Goal: Task Accomplishment & Management: Manage account settings

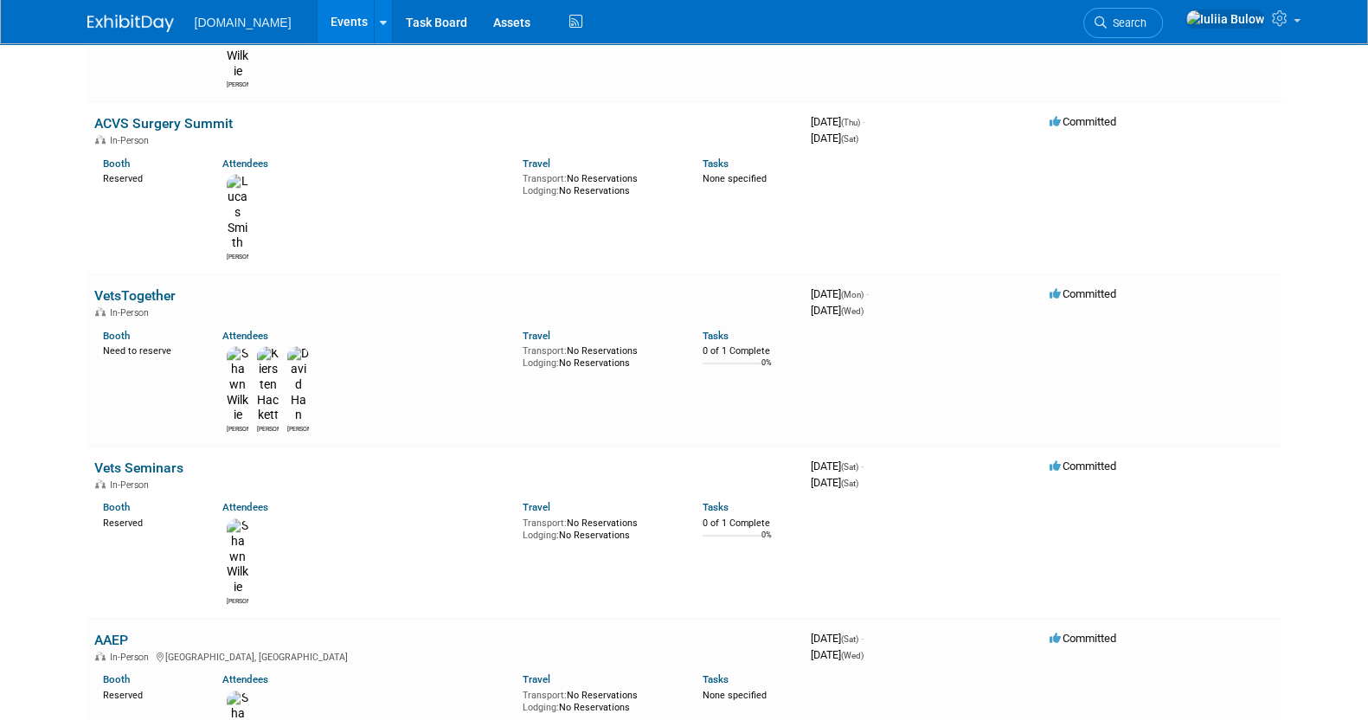
scroll to position [1670, 0]
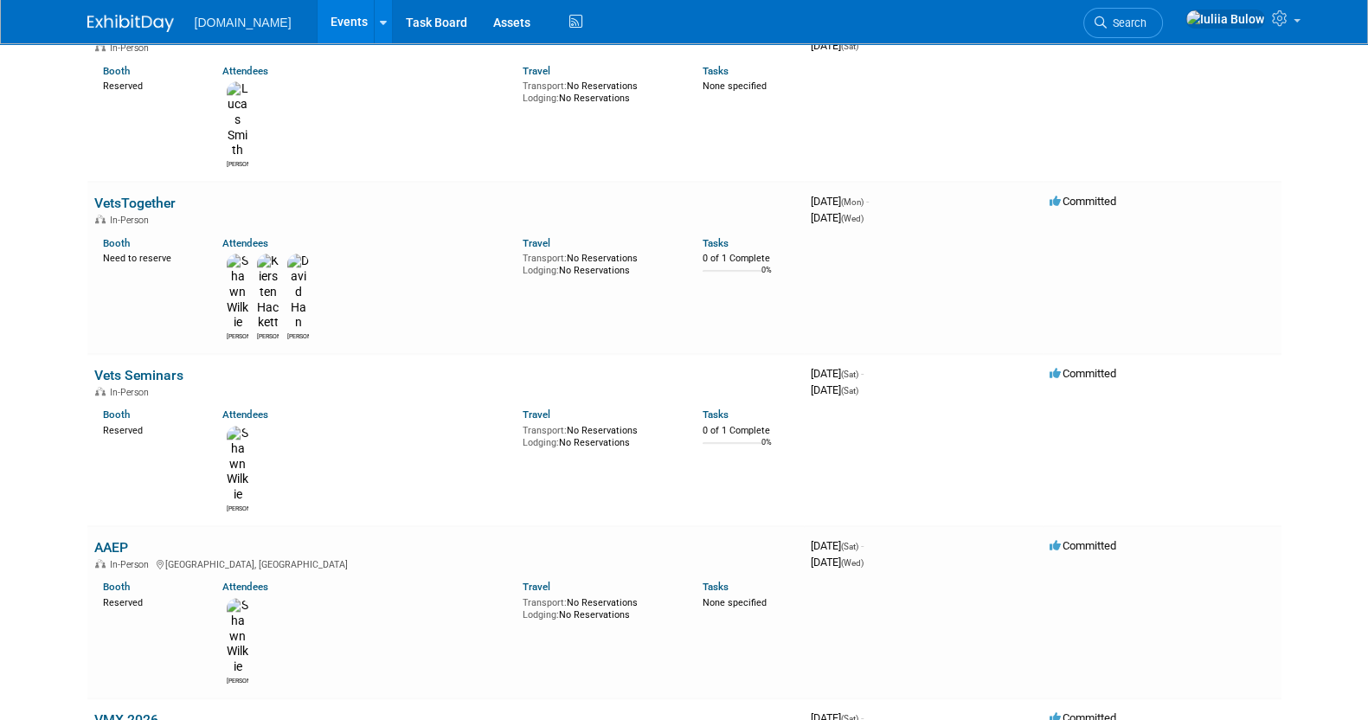
scroll to position [1621, 0]
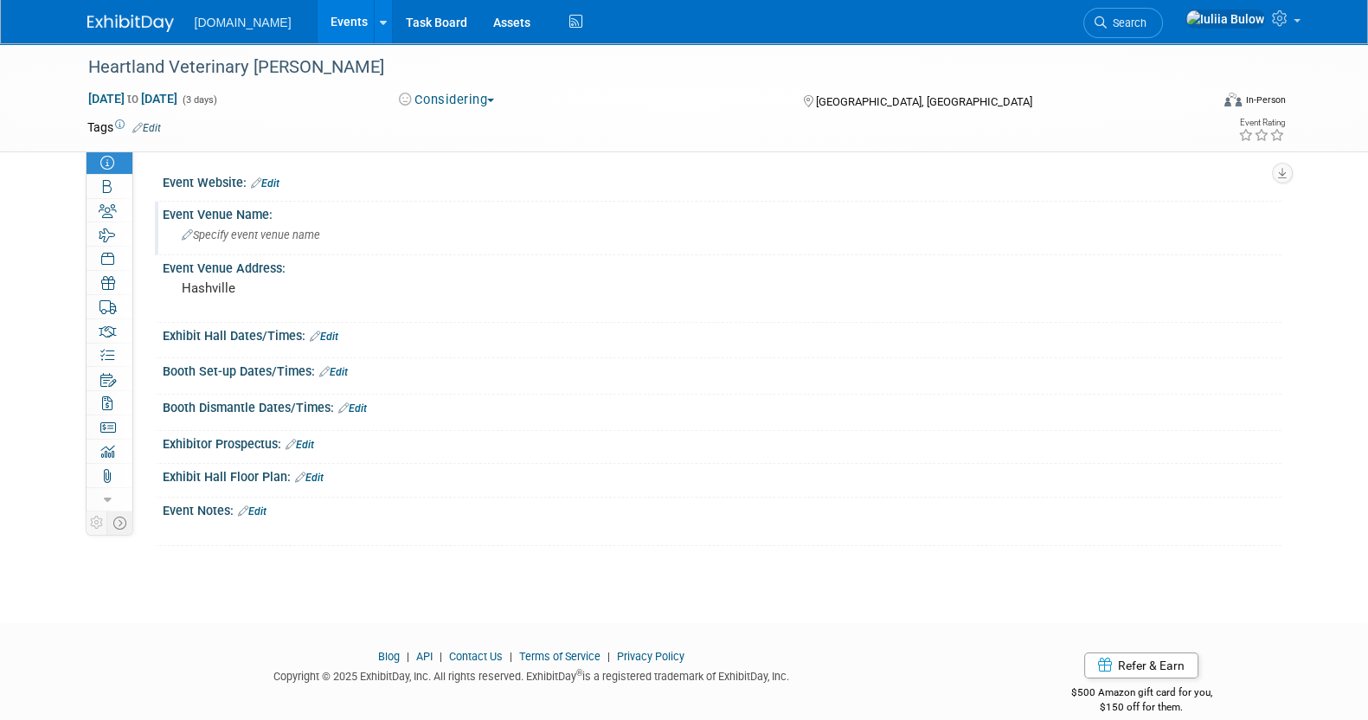
click at [271, 223] on div "Specify event venue name" at bounding box center [722, 234] width 1093 height 27
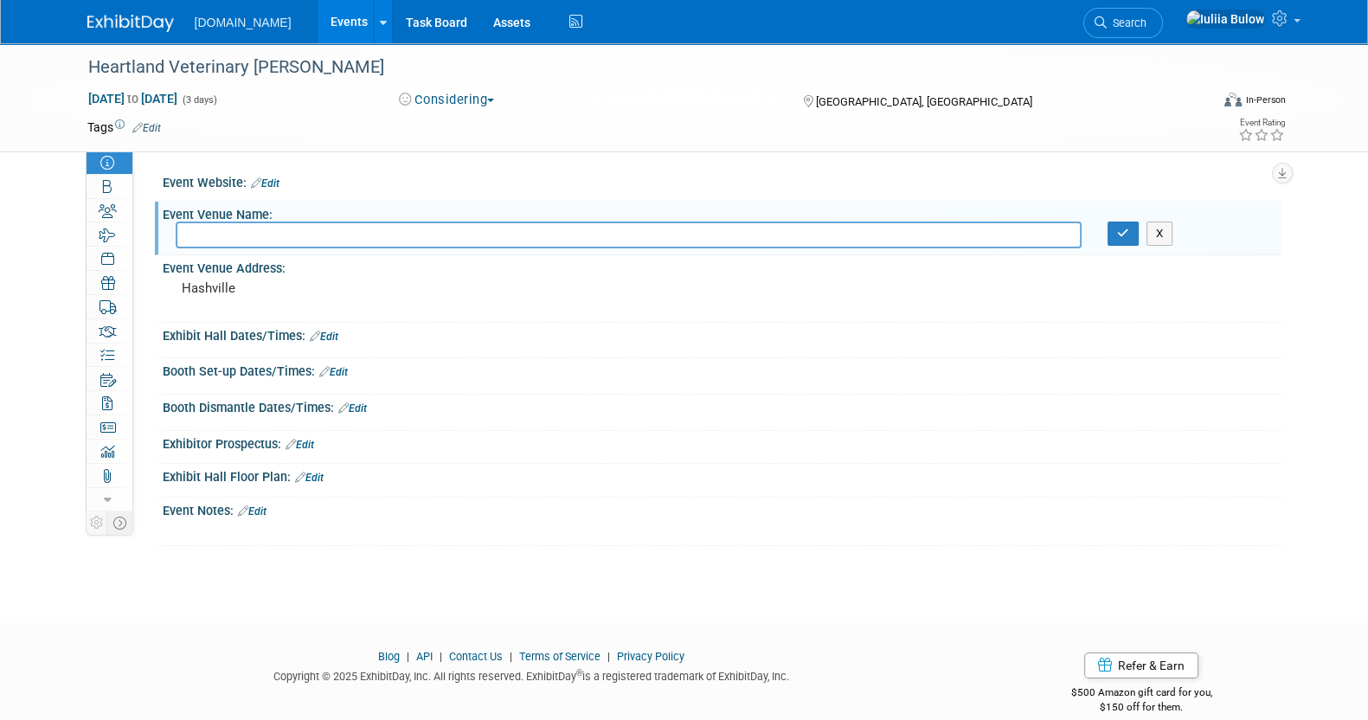
click at [886, 95] on span "[GEOGRAPHIC_DATA], [GEOGRAPHIC_DATA]" at bounding box center [924, 101] width 216 height 13
click at [113, 525] on icon at bounding box center [119, 522] width 13 height 13
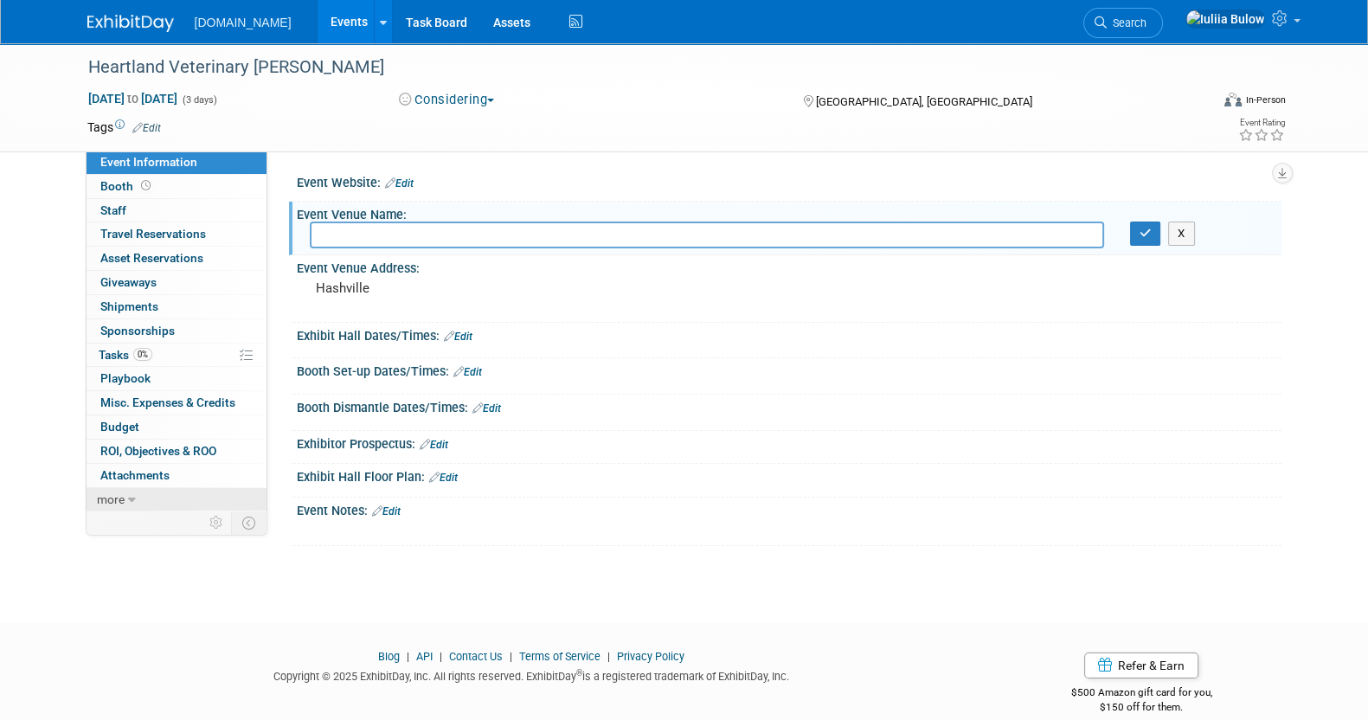
click at [128, 496] on icon at bounding box center [132, 500] width 8 height 12
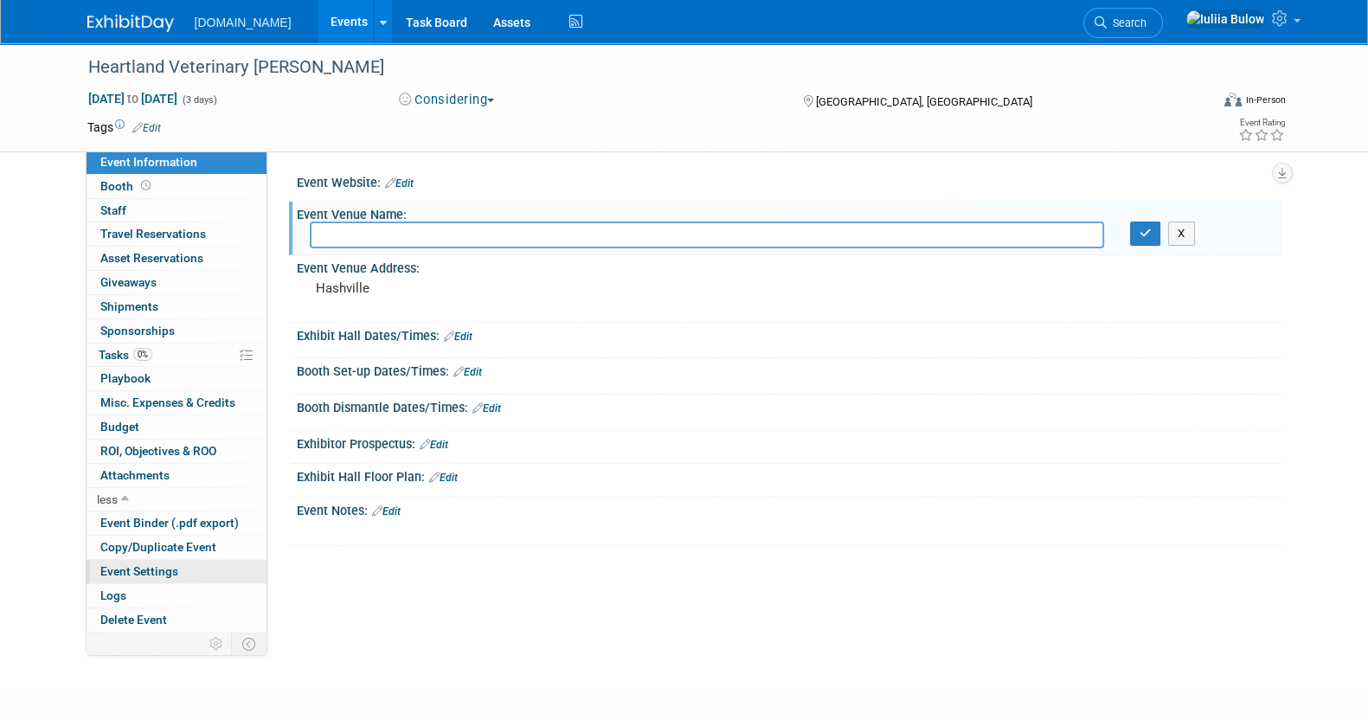
click at [145, 575] on span "Event Settings" at bounding box center [139, 571] width 78 height 14
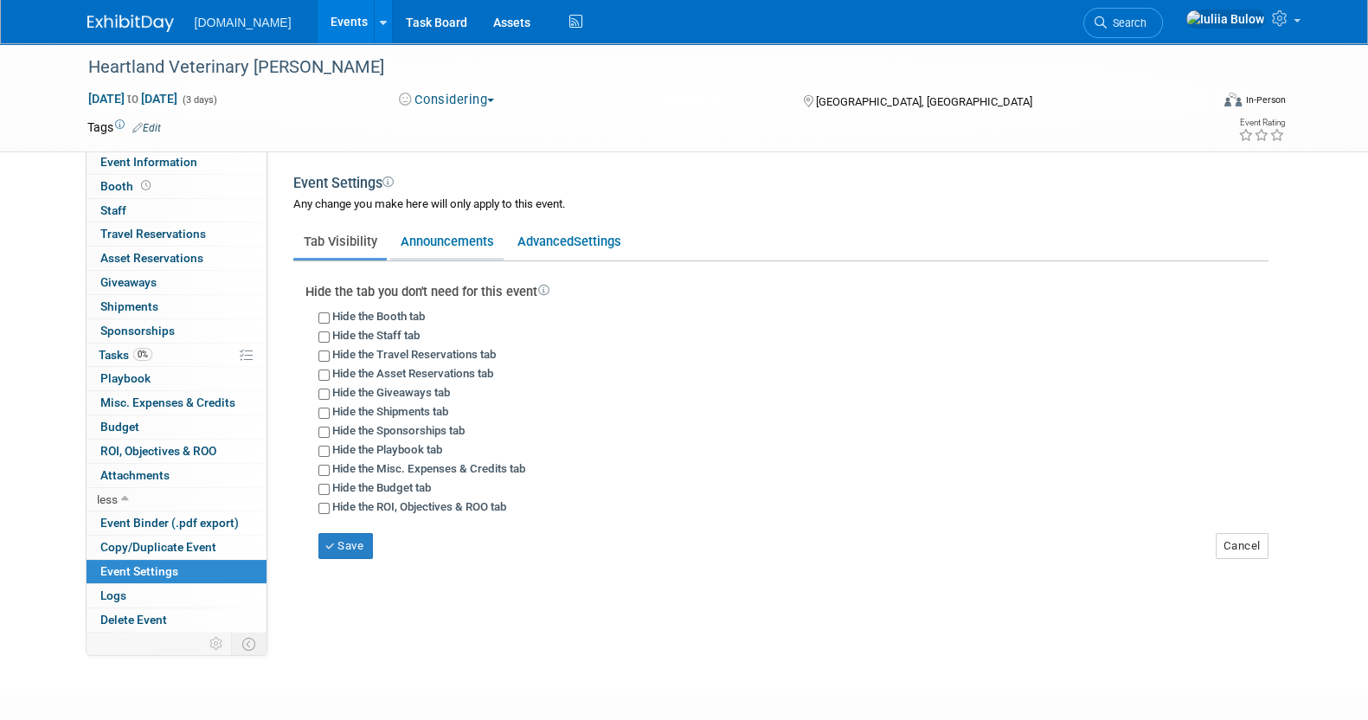
click at [467, 235] on link "Announcements" at bounding box center [446, 241] width 113 height 33
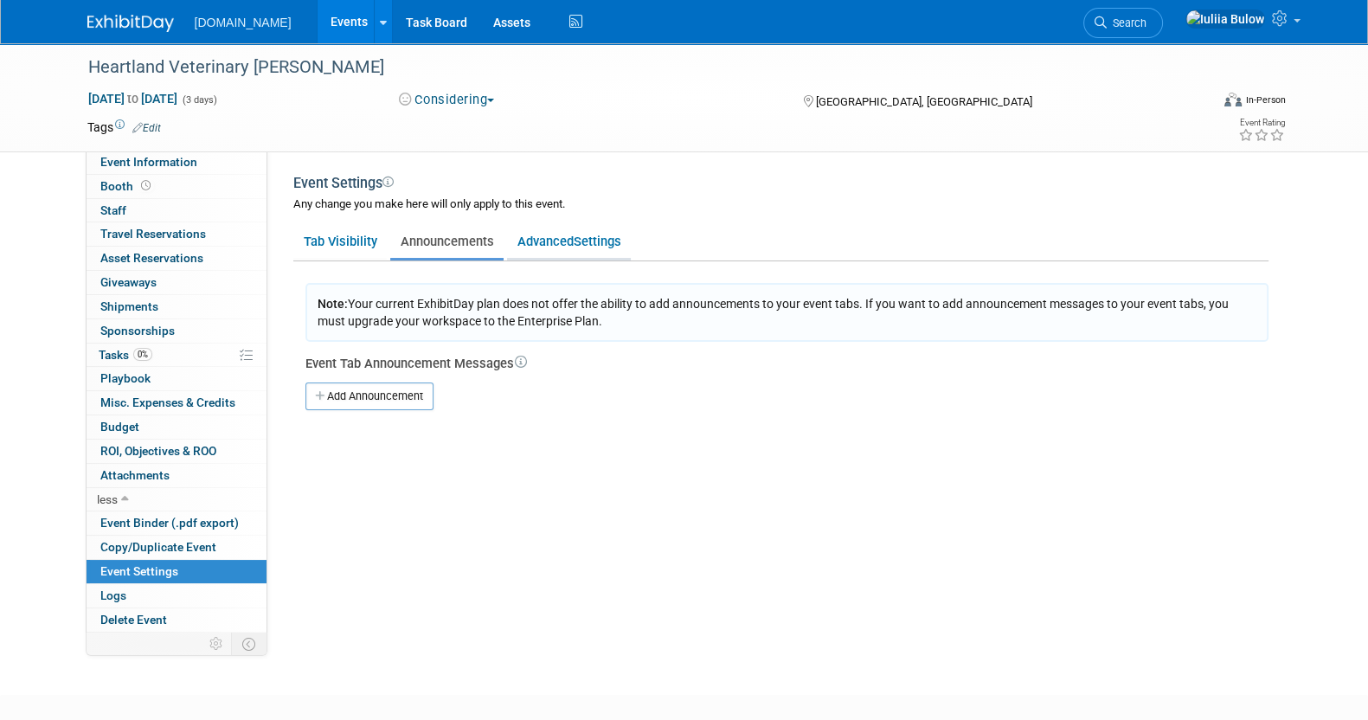
click at [542, 239] on link "Advanced Settings" at bounding box center [569, 241] width 124 height 33
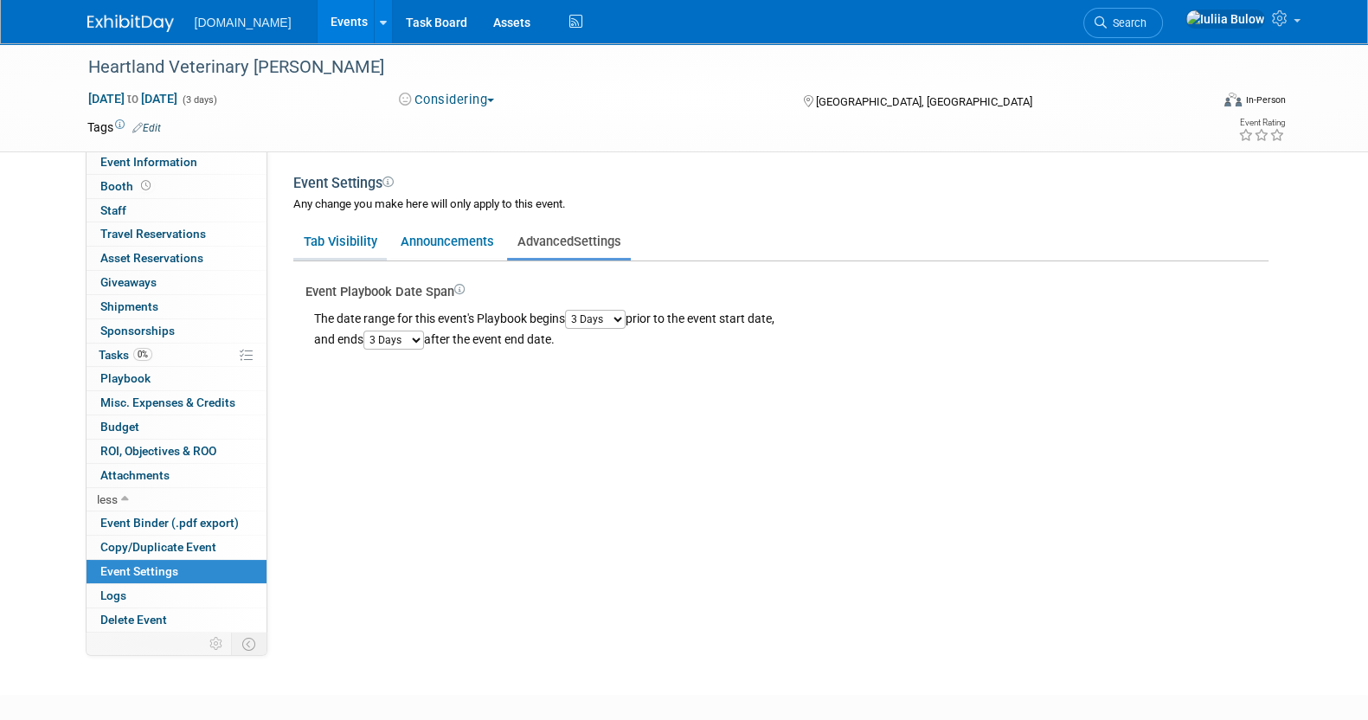
click at [344, 244] on link "Tab Visibility" at bounding box center [339, 241] width 93 height 33
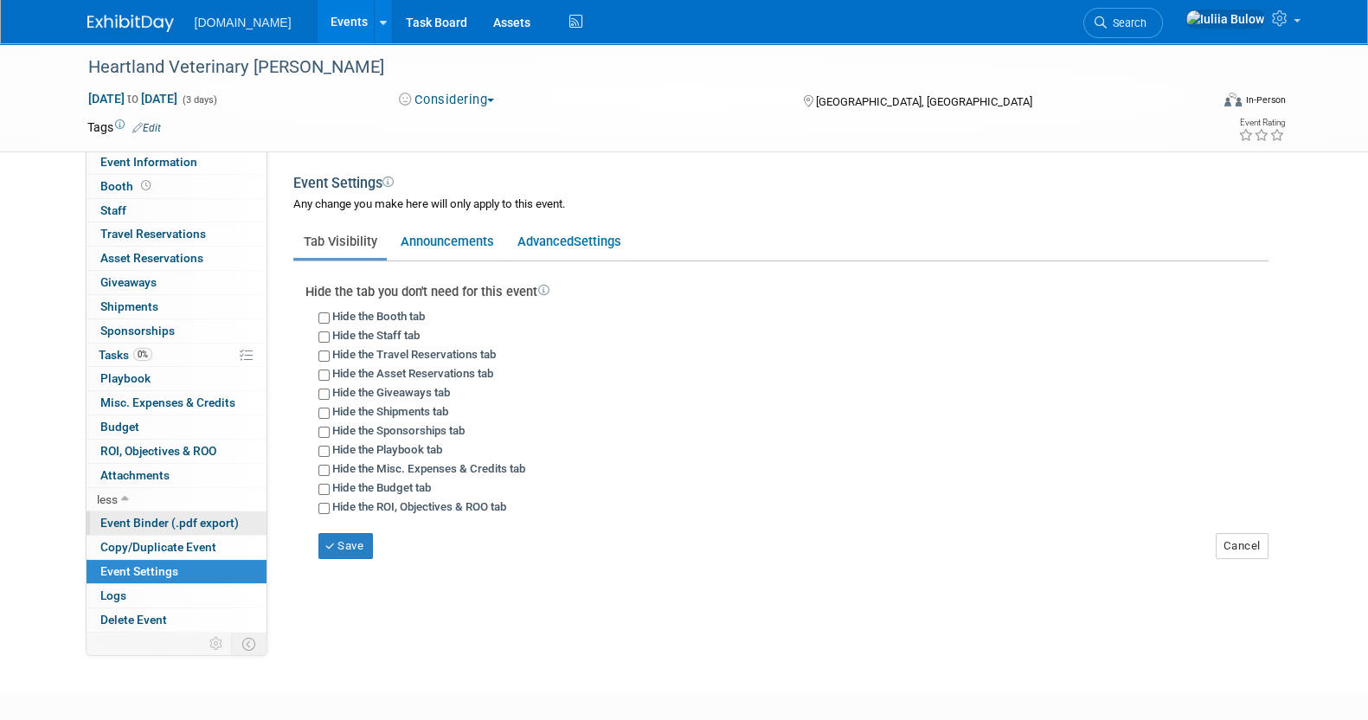
click at [187, 524] on span "Event Binder (.pdf export)" at bounding box center [169, 523] width 138 height 14
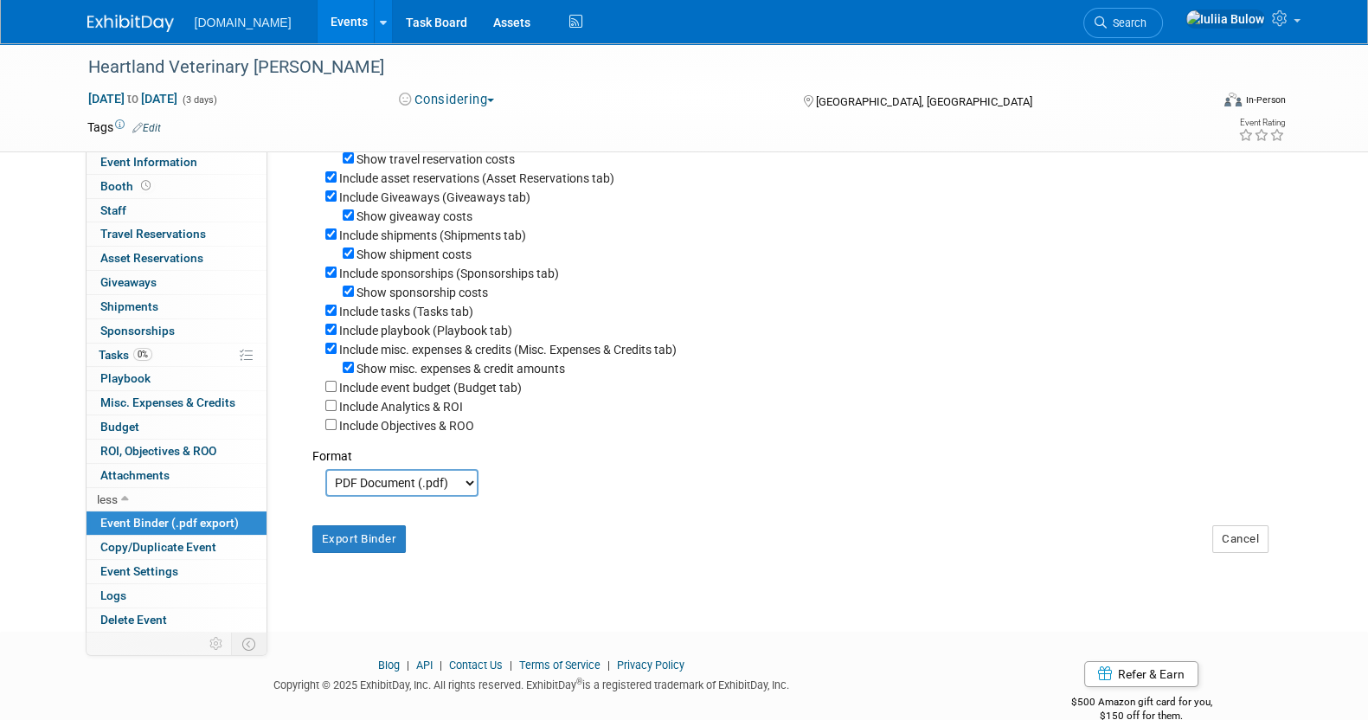
scroll to position [299, 0]
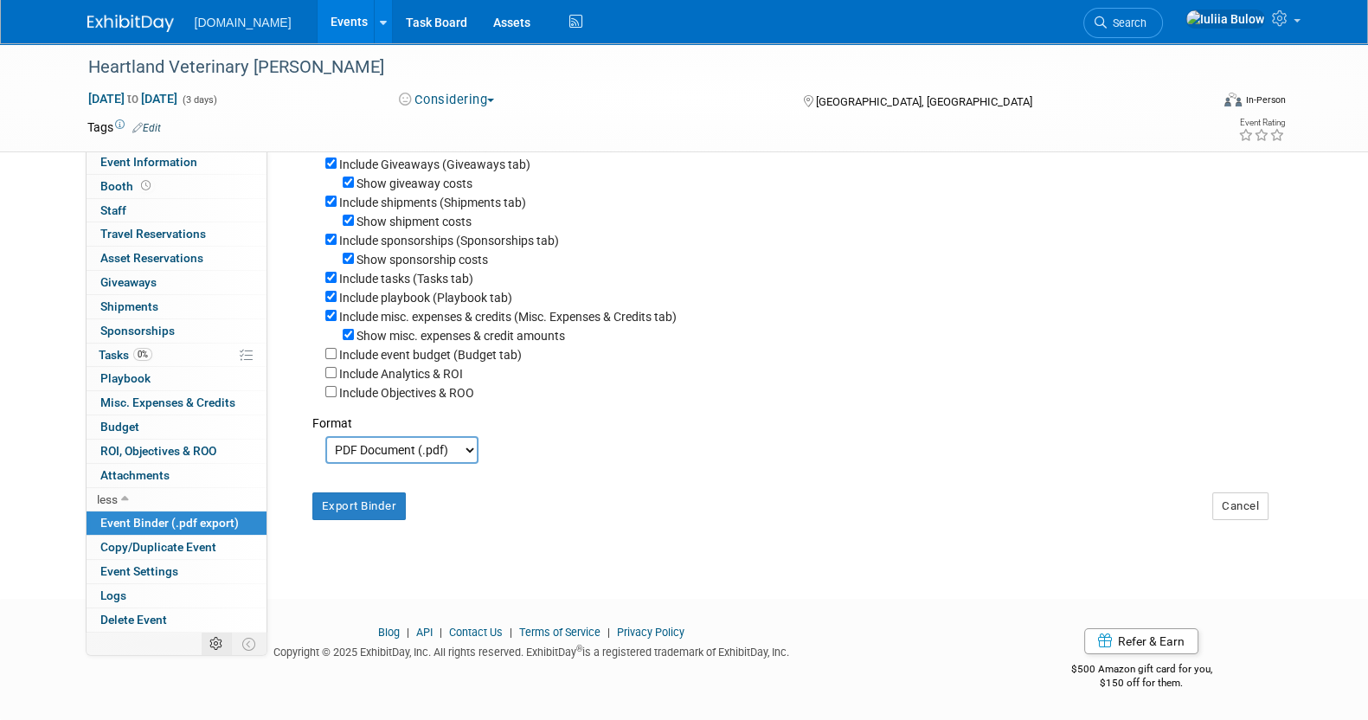
click at [208, 636] on td at bounding box center [217, 643] width 30 height 22
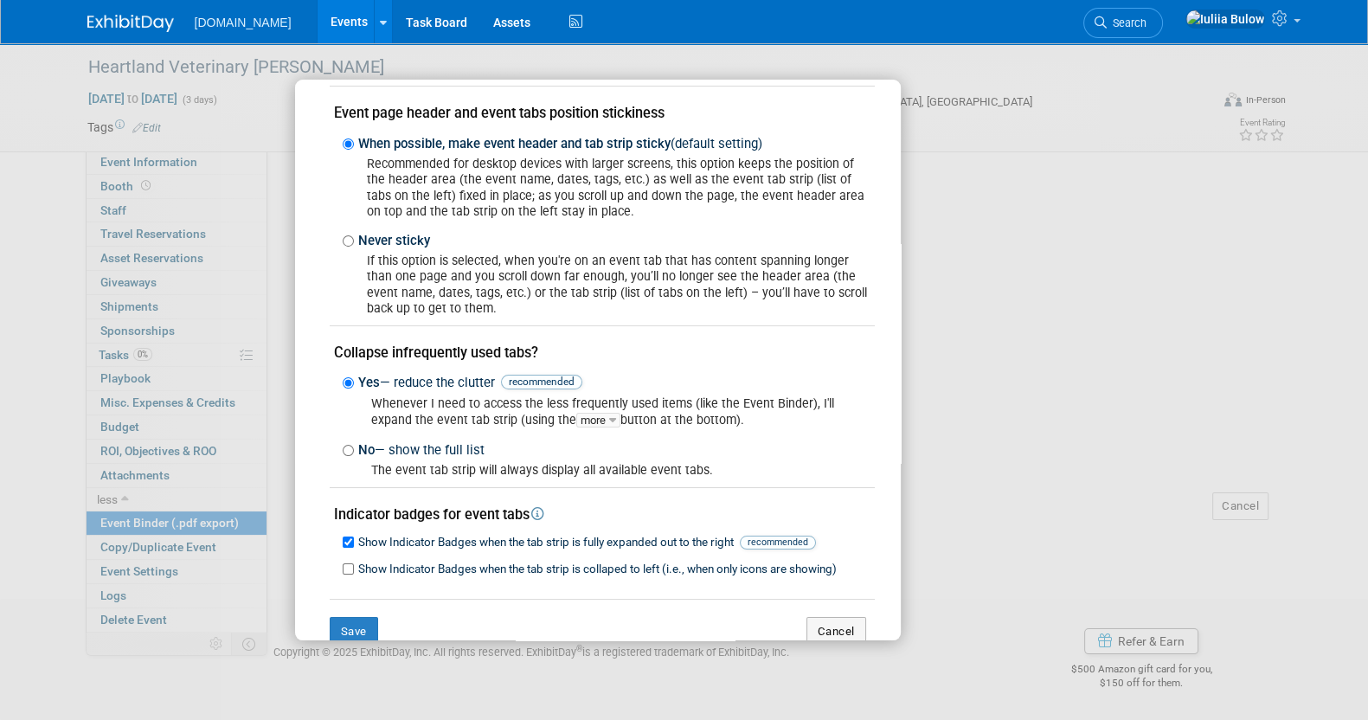
scroll to position [95, 0]
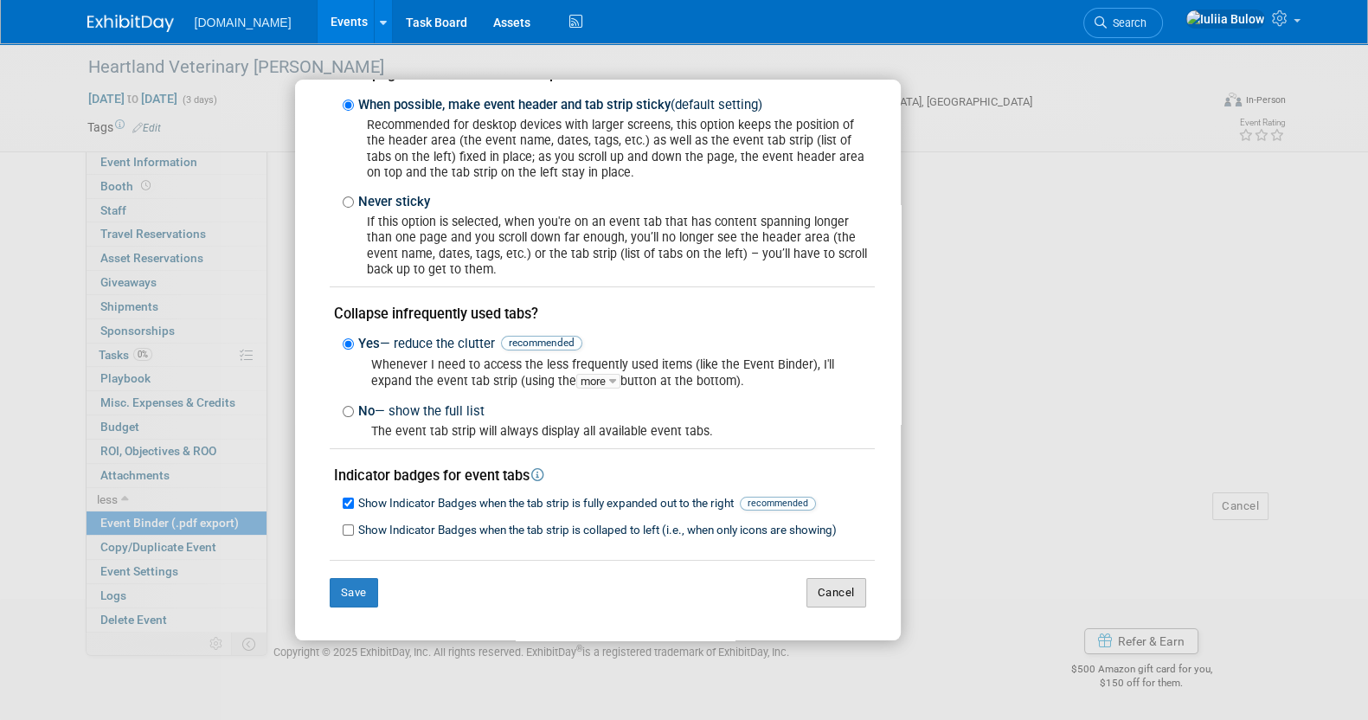
click at [818, 594] on button "Cancel" at bounding box center [836, 592] width 60 height 29
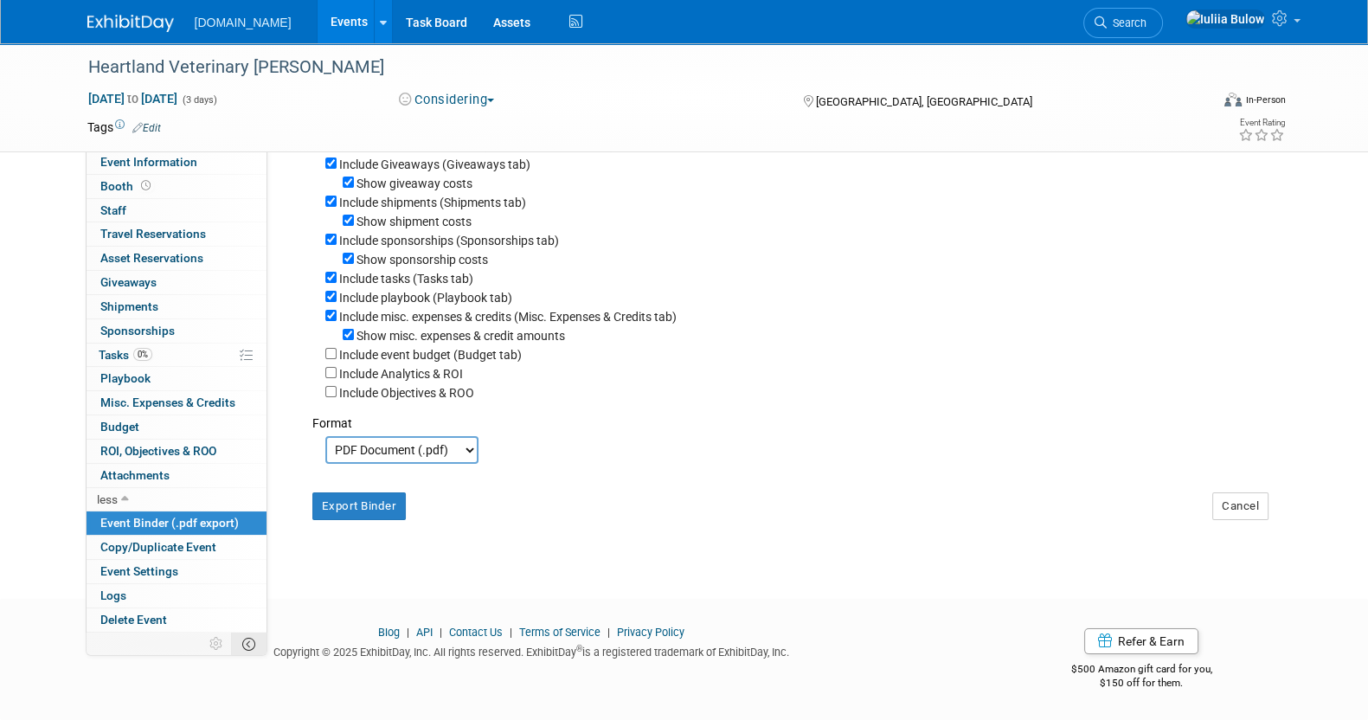
click at [260, 646] on td at bounding box center [248, 643] width 35 height 22
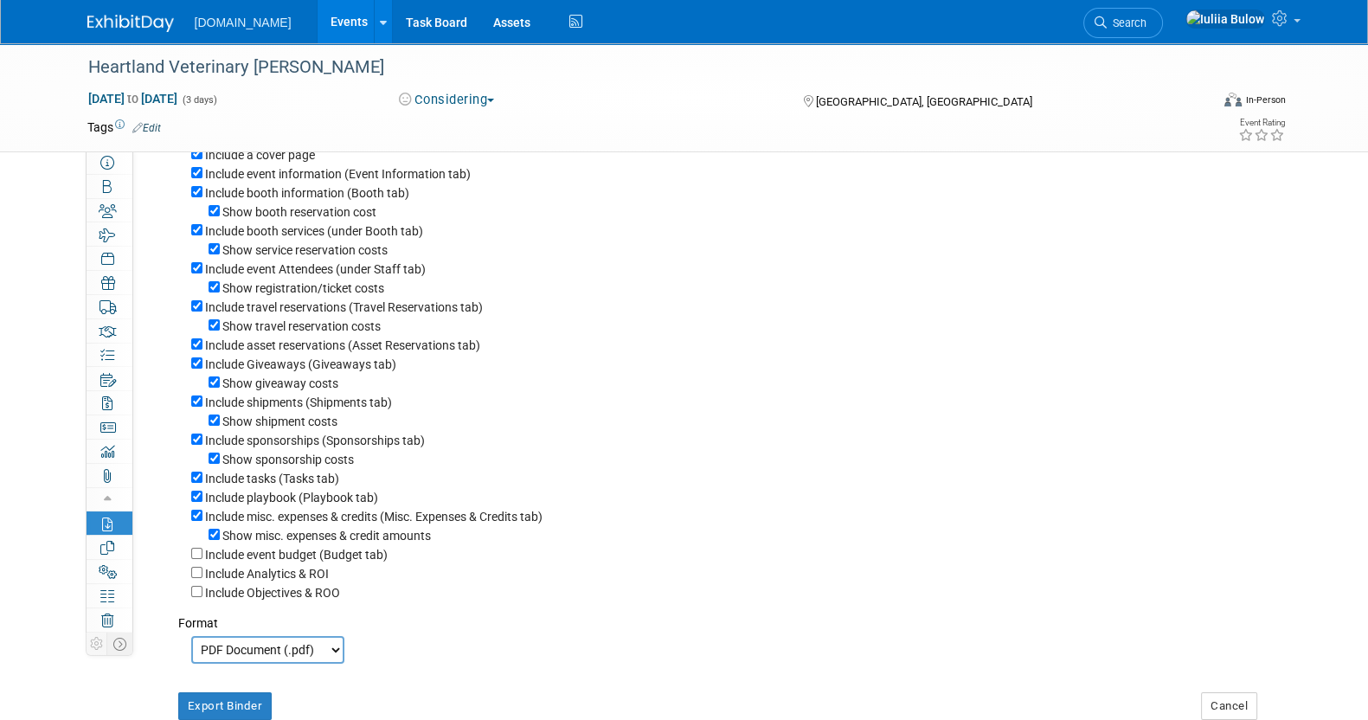
scroll to position [0, 0]
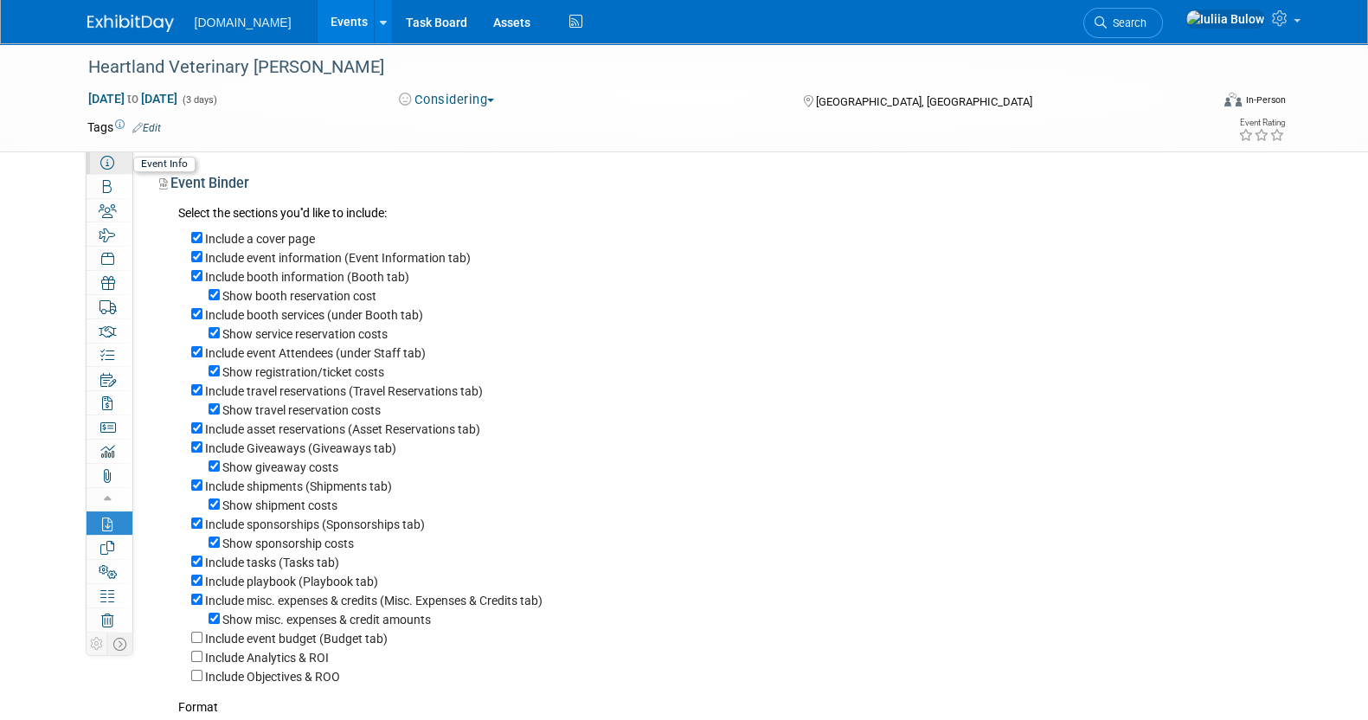
click at [122, 161] on link "Event Information" at bounding box center [110, 162] width 46 height 23
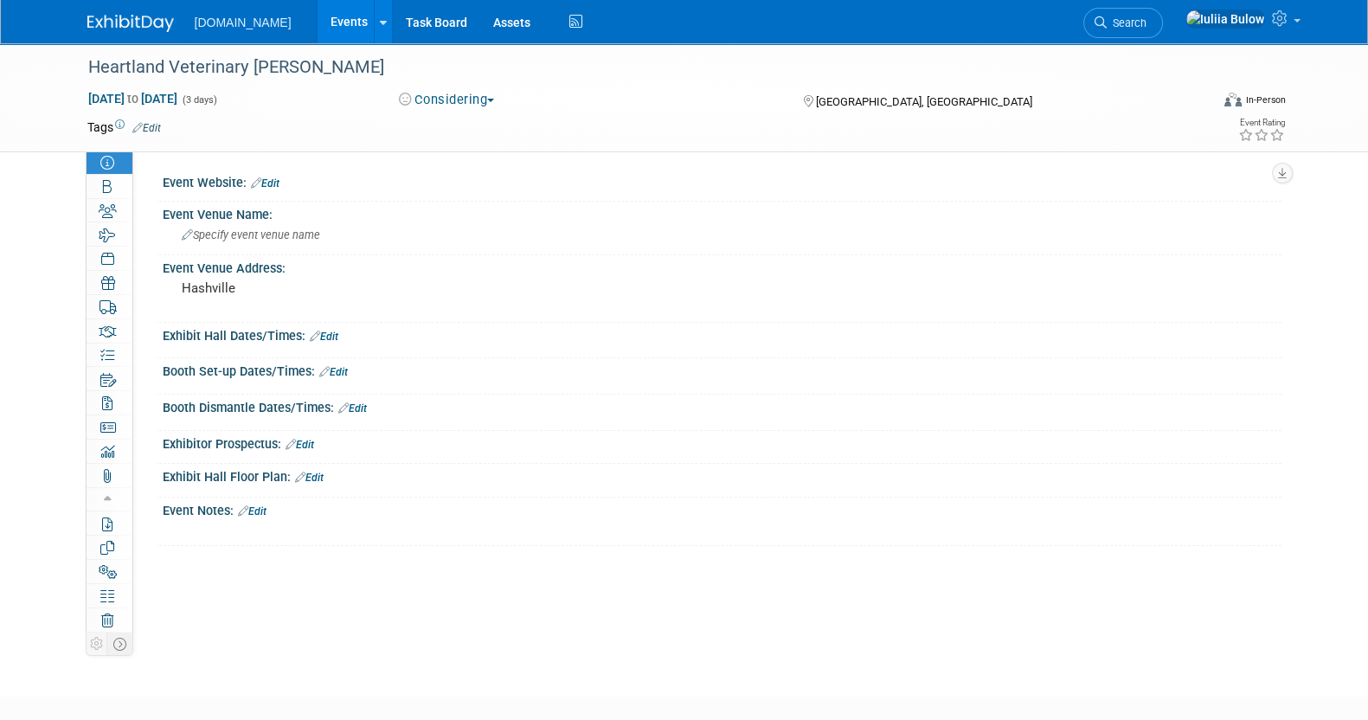
click at [887, 92] on div "[GEOGRAPHIC_DATA], [GEOGRAPHIC_DATA]" at bounding box center [941, 100] width 280 height 21
drag, startPoint x: 872, startPoint y: 100, endPoint x: 822, endPoint y: 99, distance: 50.2
click at [869, 101] on span "[GEOGRAPHIC_DATA], [GEOGRAPHIC_DATA]" at bounding box center [924, 101] width 216 height 13
click at [823, 99] on span "[GEOGRAPHIC_DATA], [GEOGRAPHIC_DATA]" at bounding box center [924, 101] width 216 height 13
click at [467, 95] on button "Considering" at bounding box center [447, 100] width 108 height 18
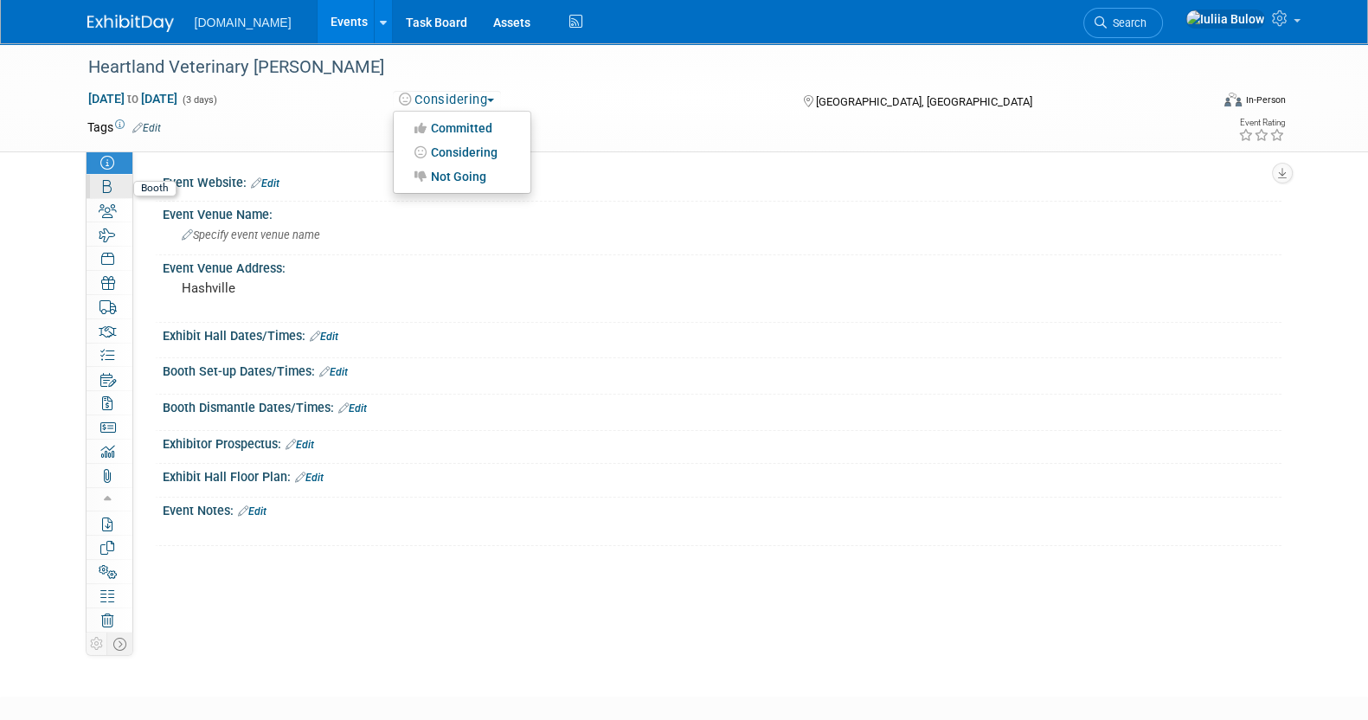
click at [105, 194] on link "Booth" at bounding box center [110, 186] width 46 height 23
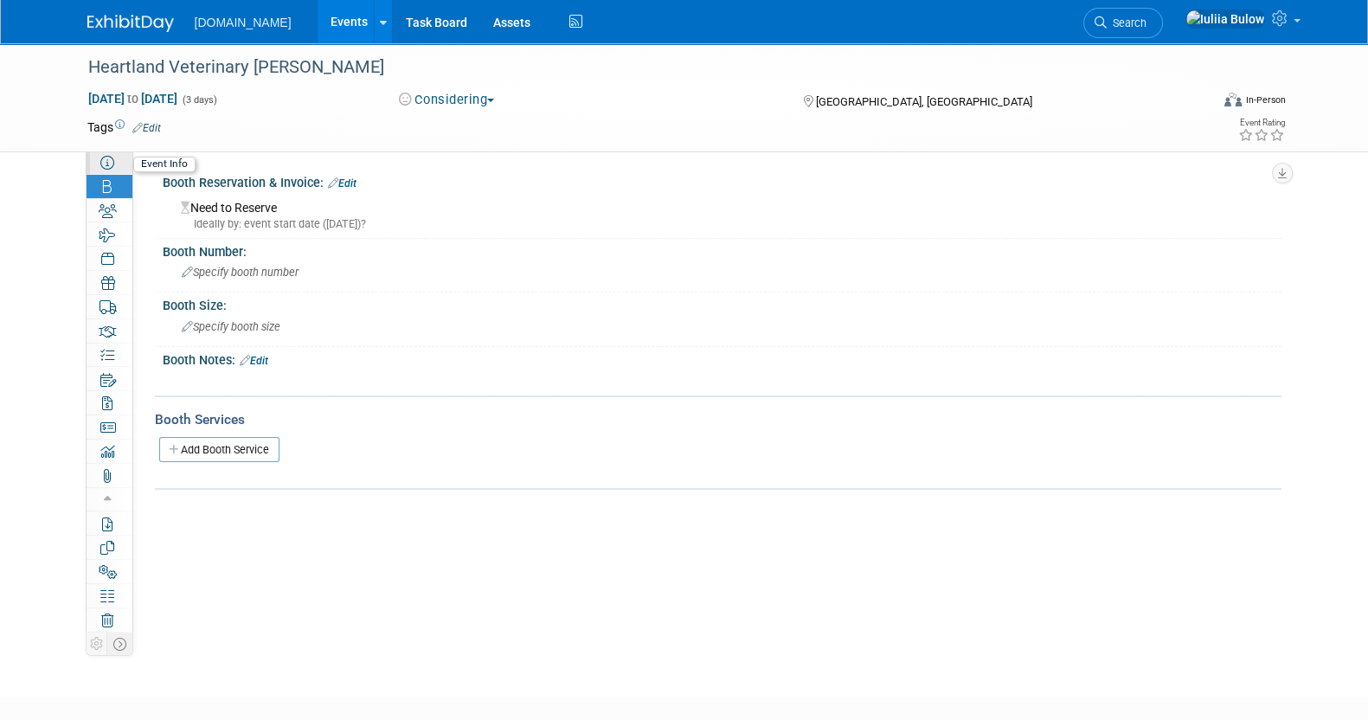
click at [117, 170] on link "Event Information" at bounding box center [110, 162] width 46 height 23
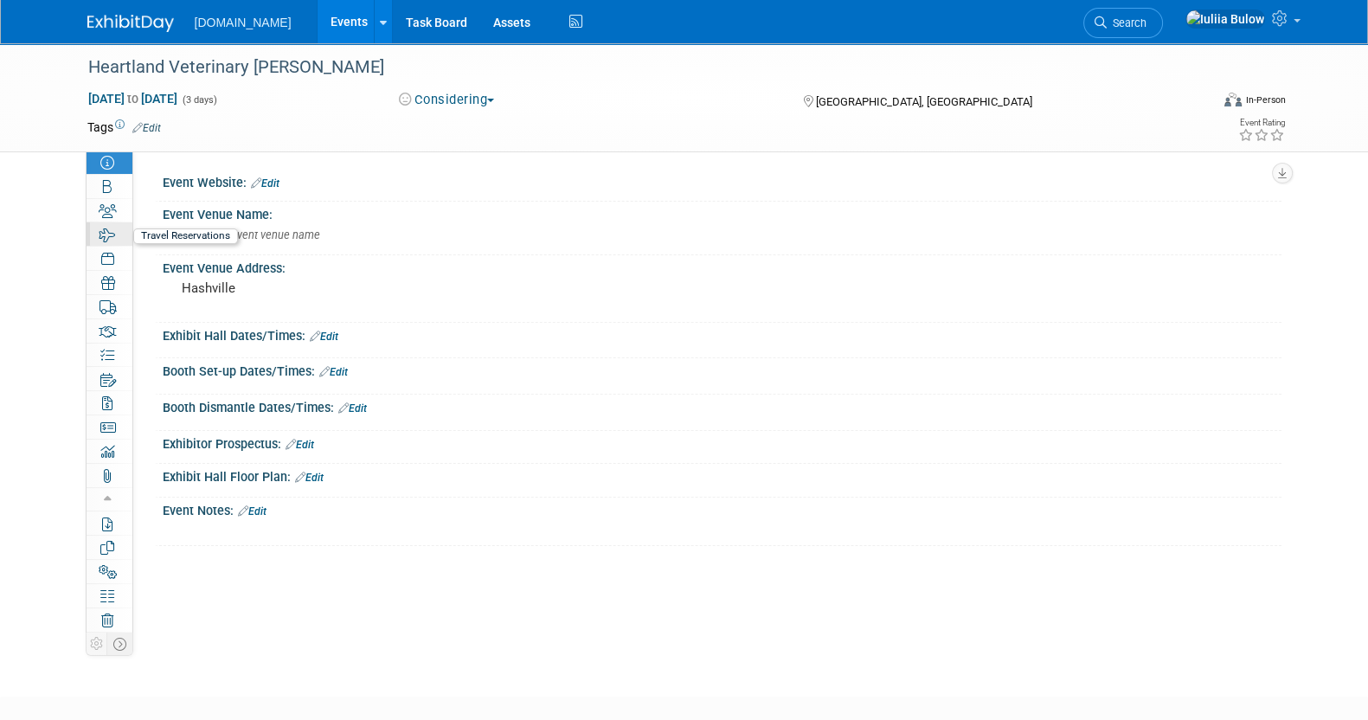
click at [105, 240] on icon at bounding box center [107, 235] width 16 height 14
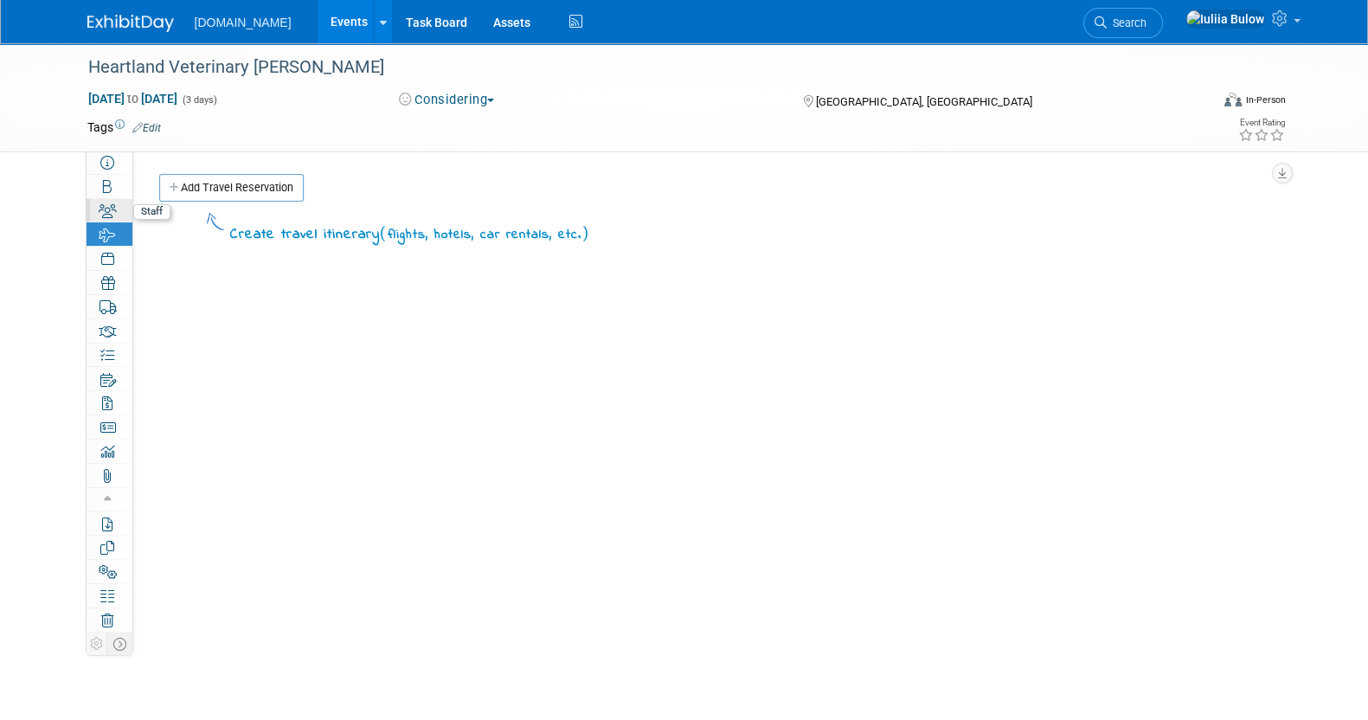
click at [111, 219] on link "0 Staff 0" at bounding box center [110, 210] width 46 height 23
click at [108, 260] on icon at bounding box center [107, 259] width 12 height 14
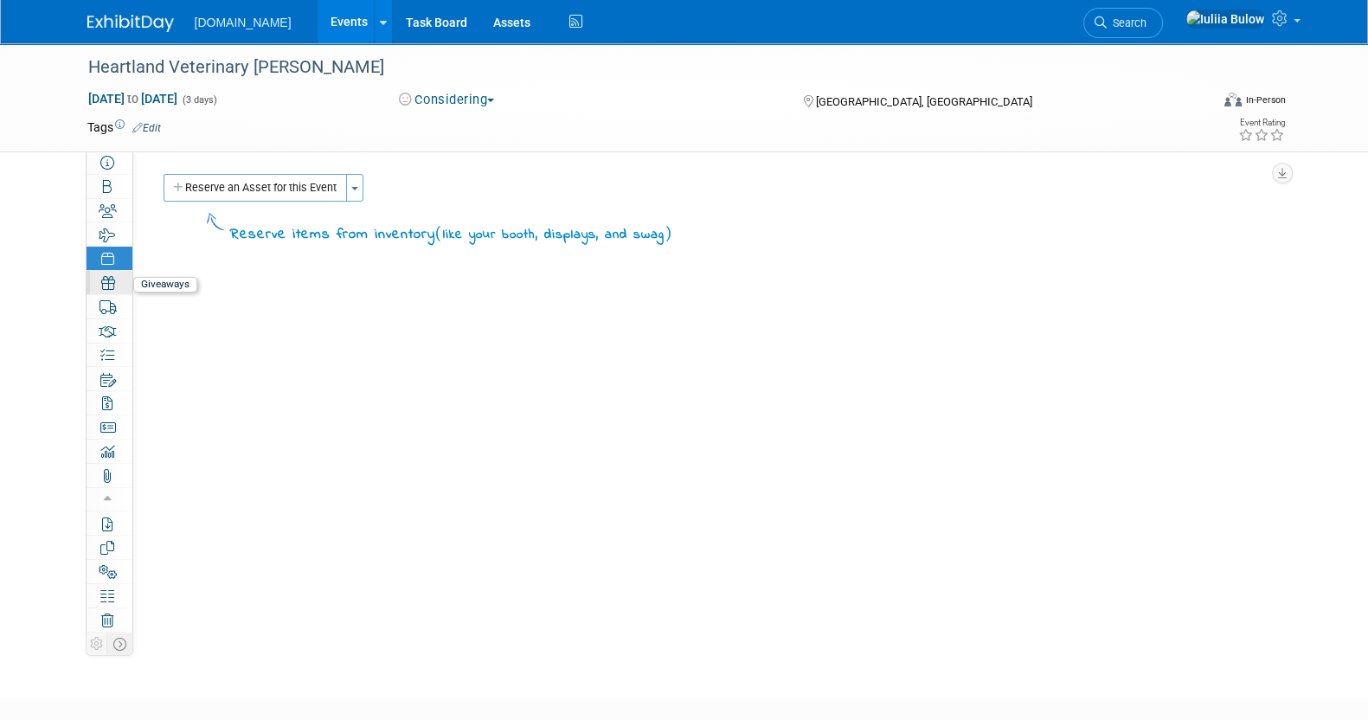
click at [110, 279] on icon at bounding box center [108, 283] width 14 height 14
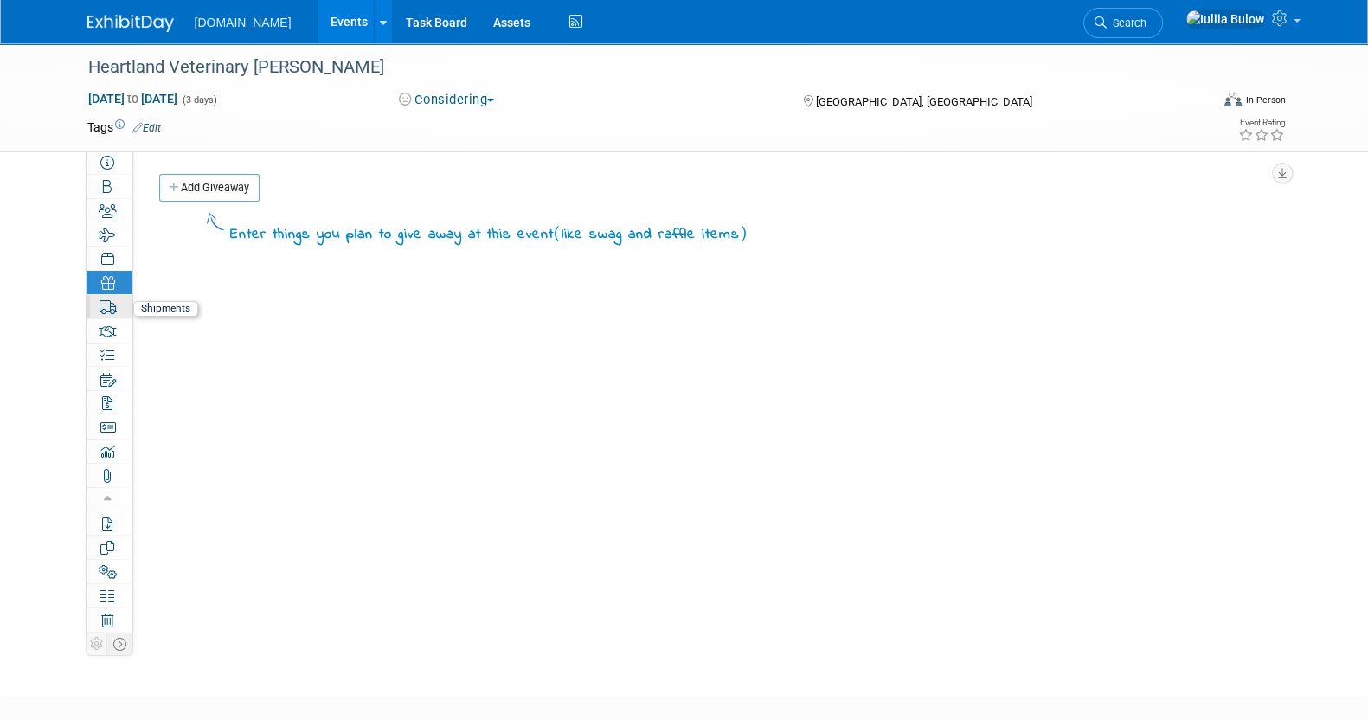
click at [108, 299] on link "0 Shipments 0" at bounding box center [110, 306] width 46 height 23
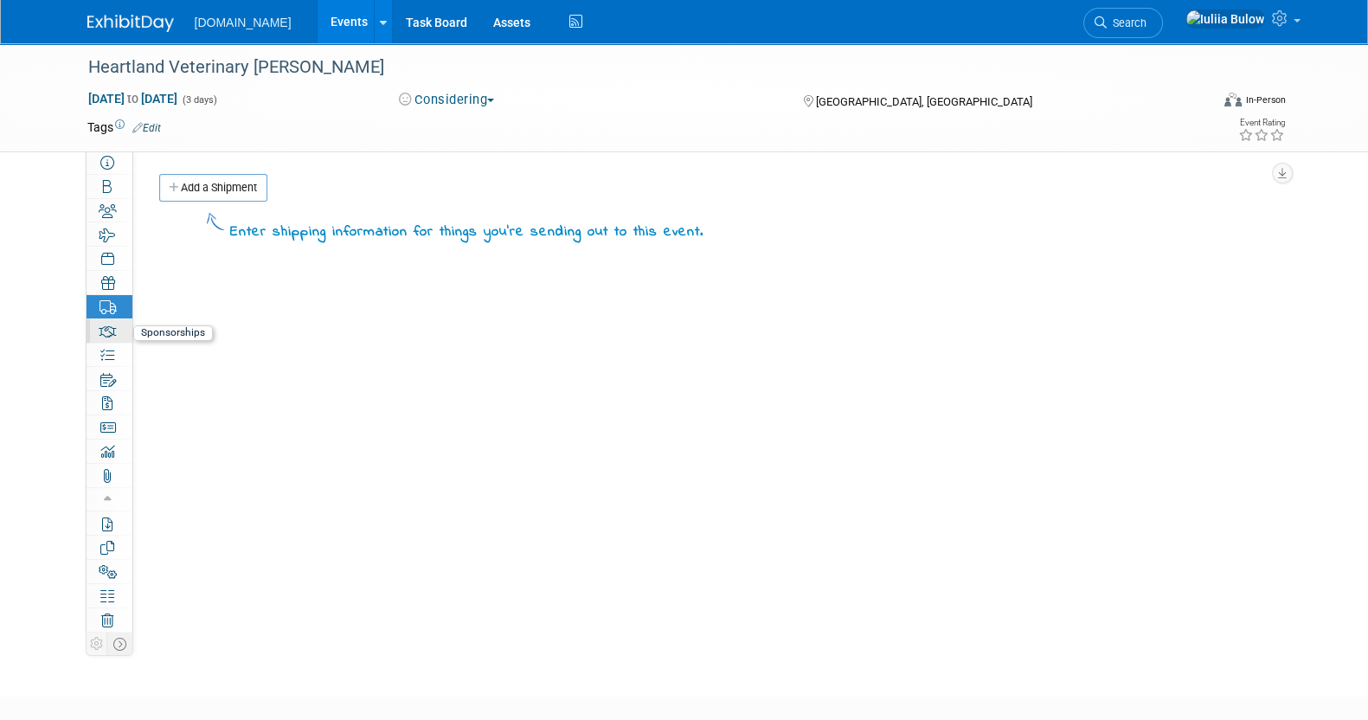
click at [105, 330] on icon at bounding box center [108, 331] width 18 height 14
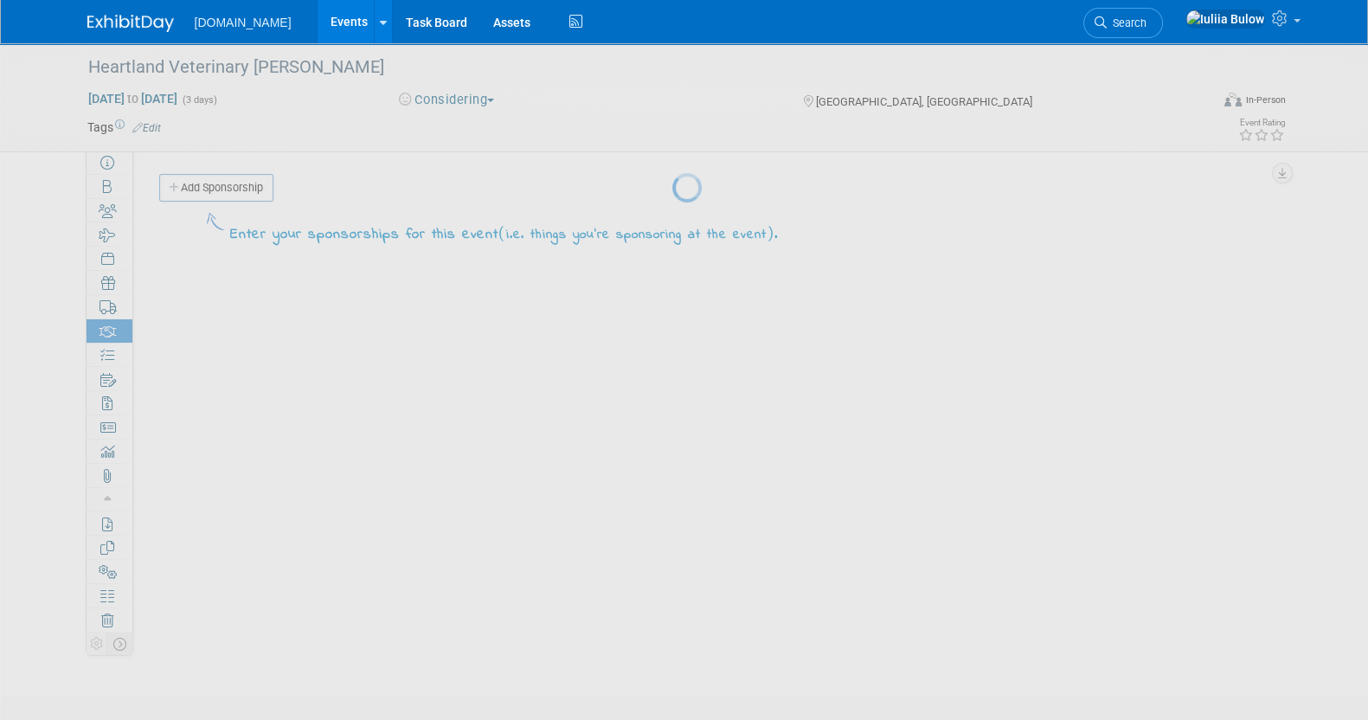
click at [672, 359] on div at bounding box center [684, 360] width 24 height 720
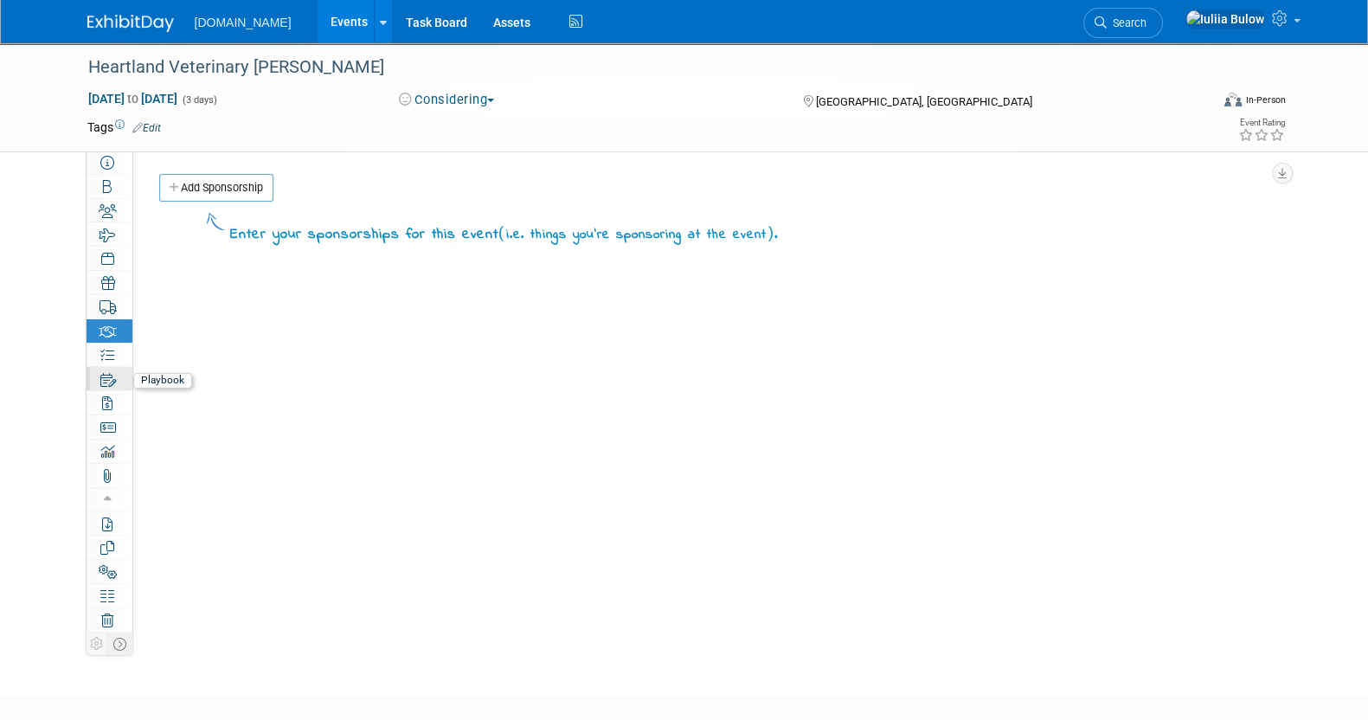
click at [105, 373] on icon at bounding box center [108, 380] width 16 height 14
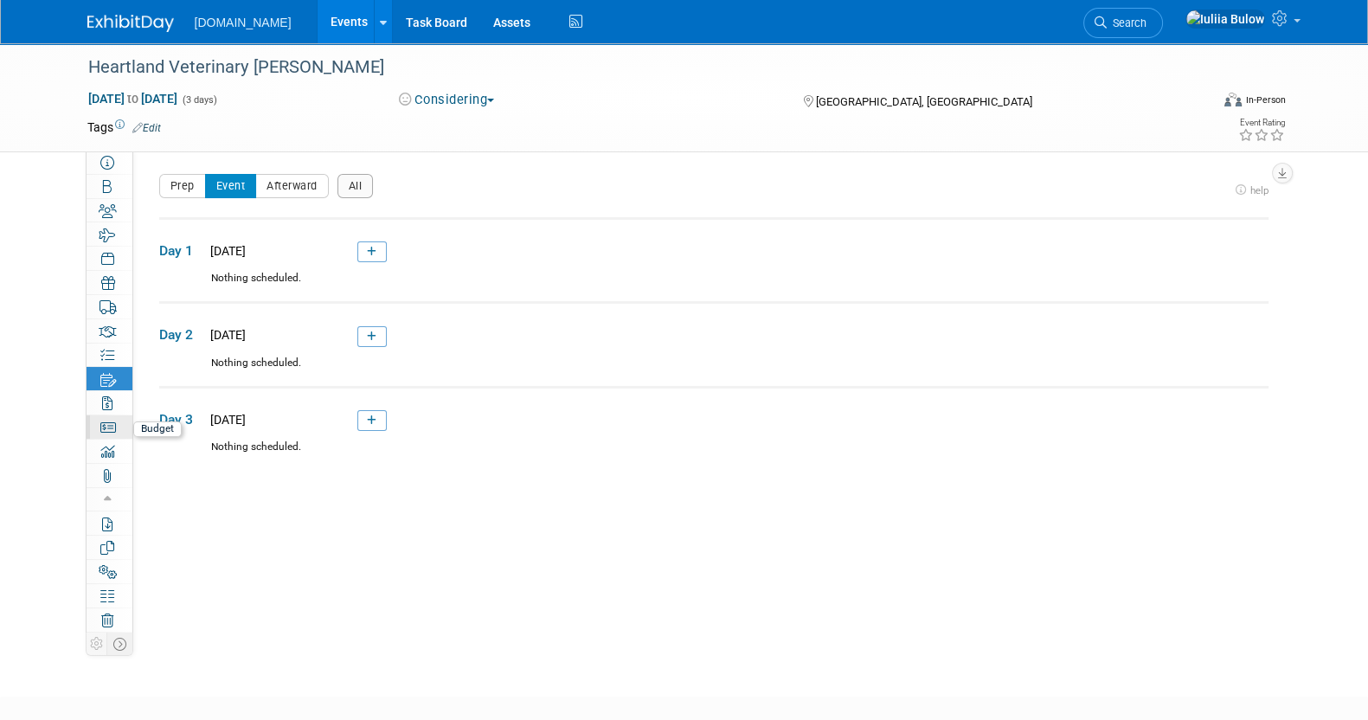
click at [112, 419] on link "Budget" at bounding box center [110, 426] width 46 height 23
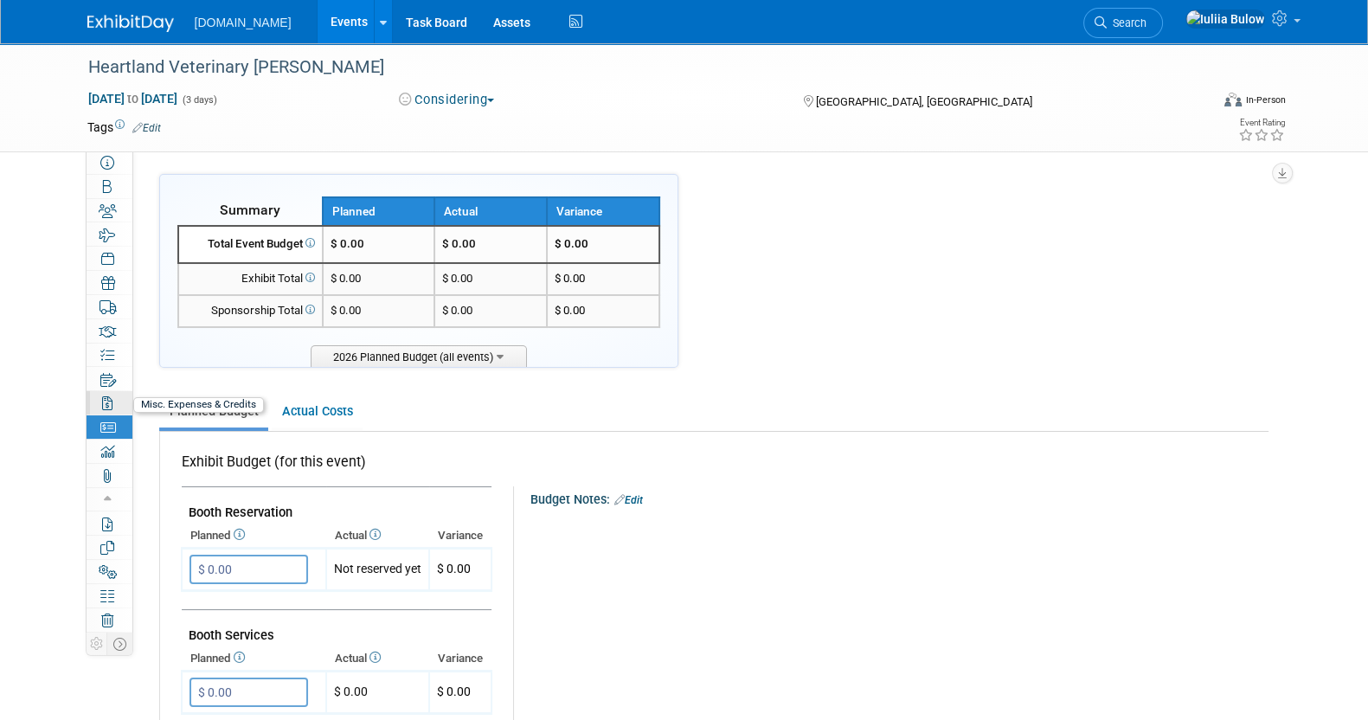
click at [112, 405] on link "0 Misc. Expenses & Credits 0" at bounding box center [110, 402] width 46 height 23
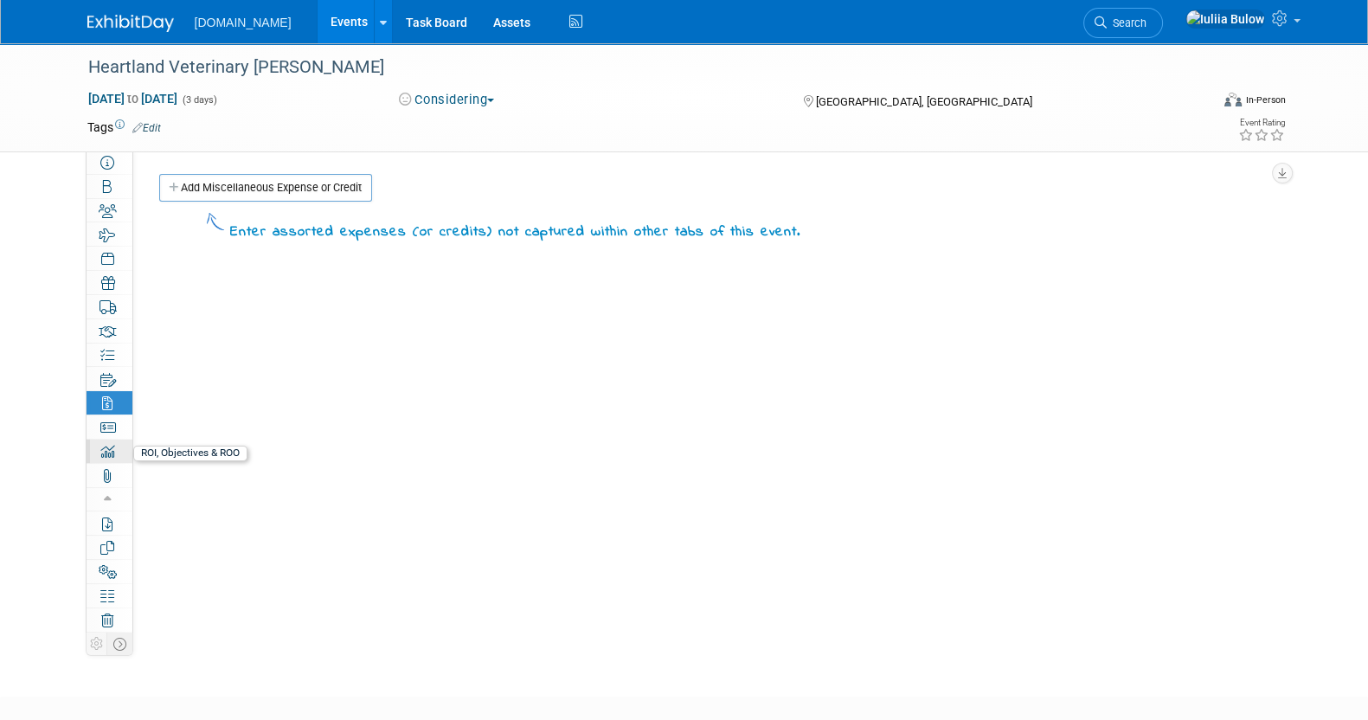
click at [109, 451] on icon at bounding box center [107, 452] width 14 height 14
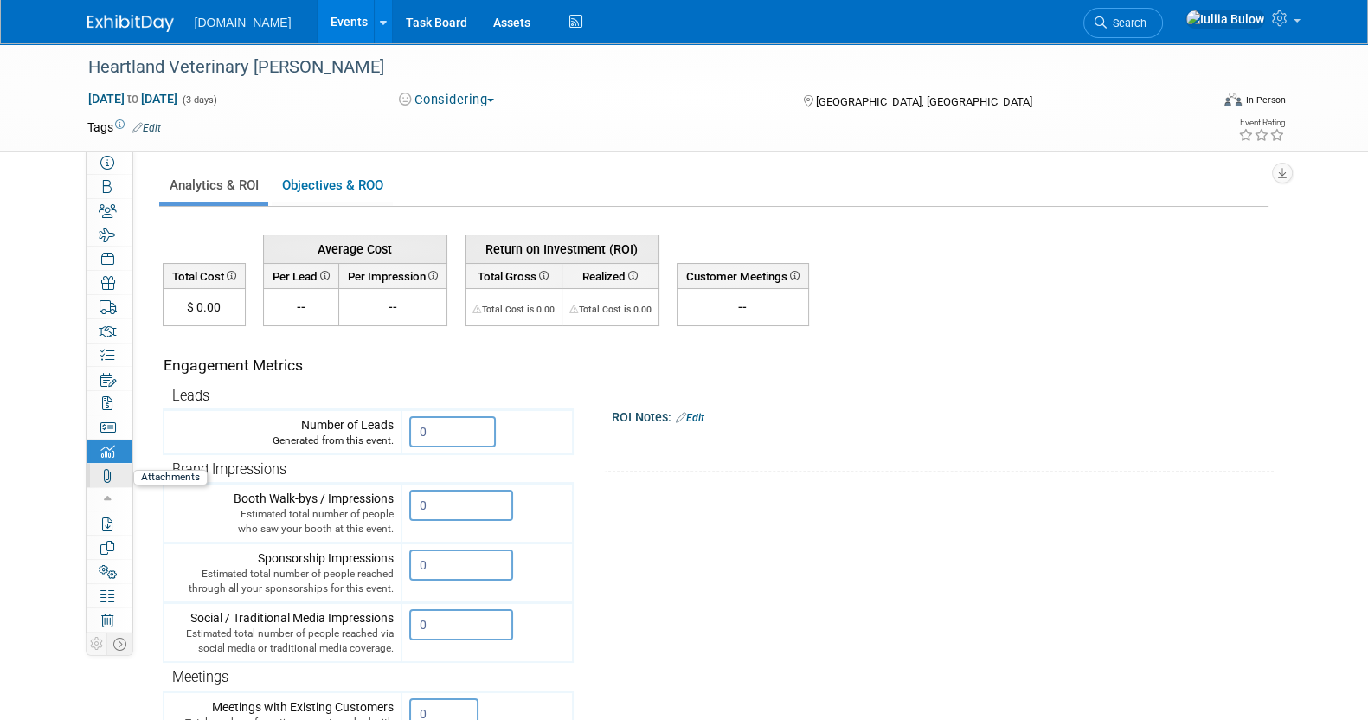
click at [111, 473] on icon at bounding box center [107, 476] width 10 height 14
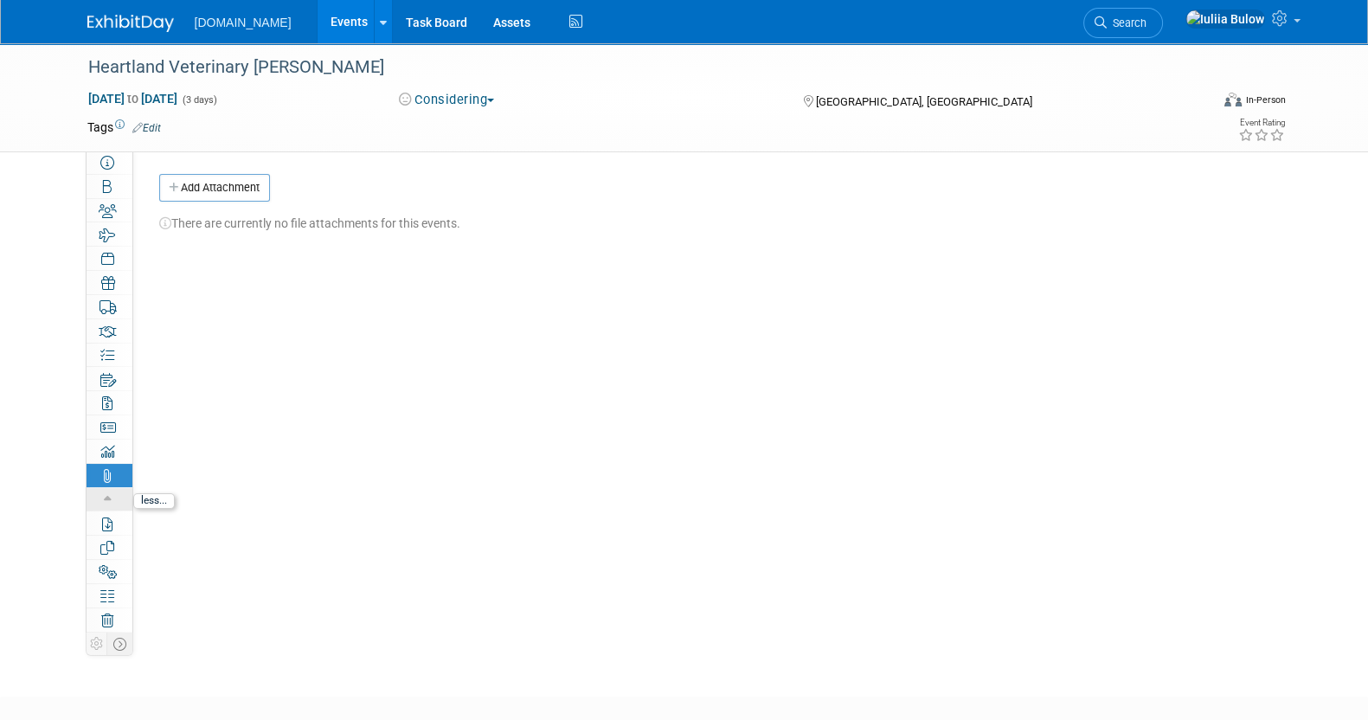
click at [105, 503] on icon at bounding box center [108, 500] width 8 height 12
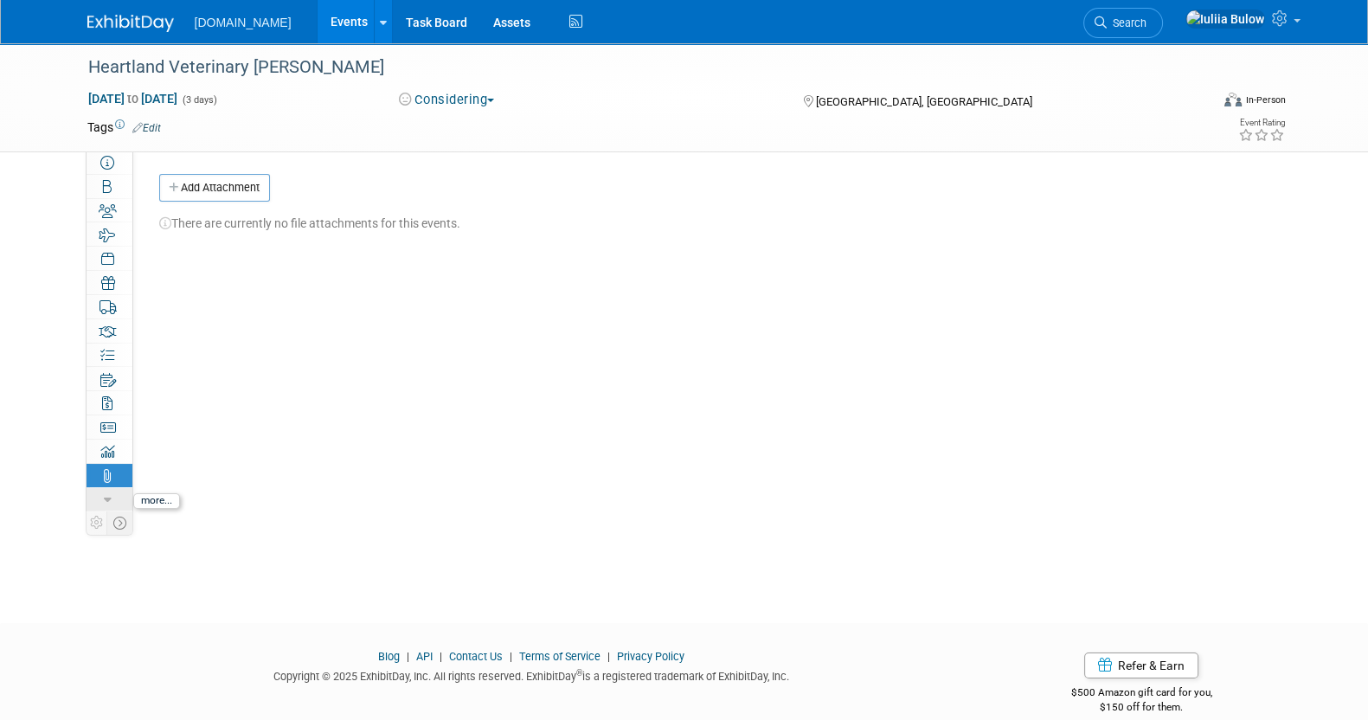
click at [105, 503] on icon at bounding box center [108, 500] width 8 height 12
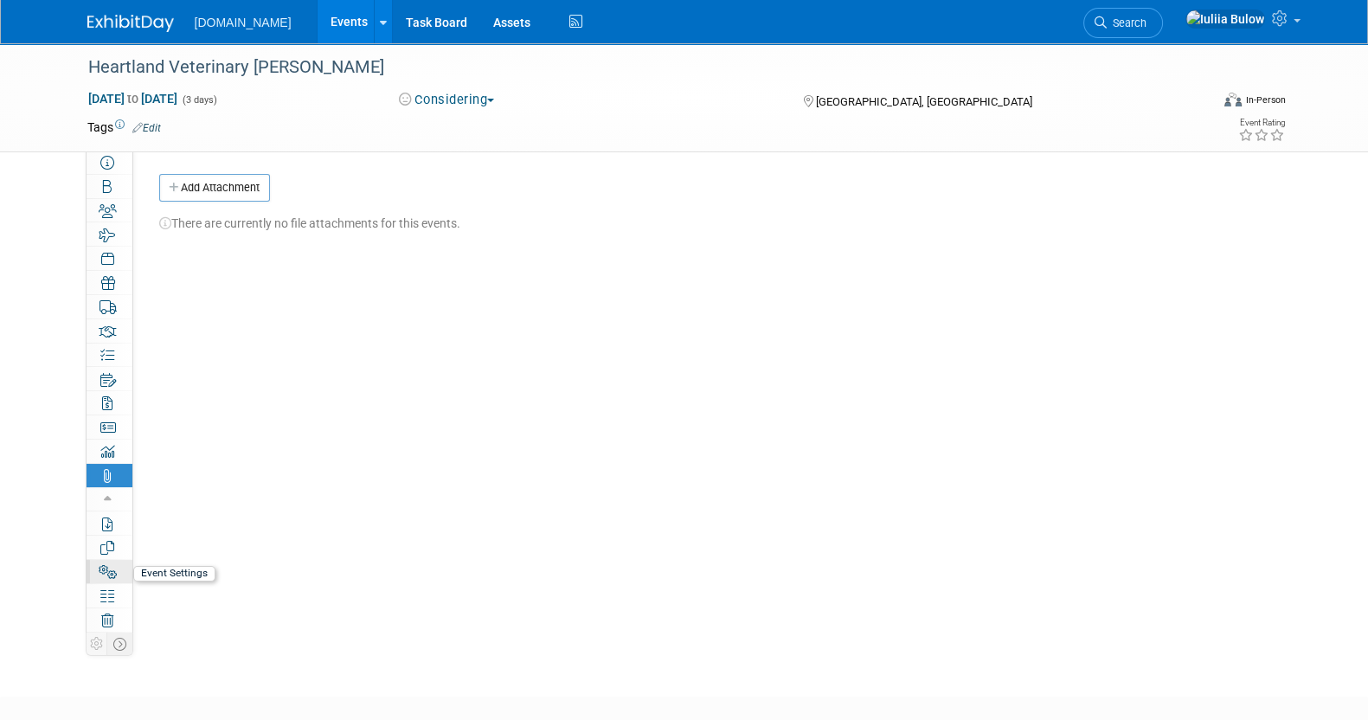
click at [106, 575] on icon at bounding box center [108, 572] width 18 height 14
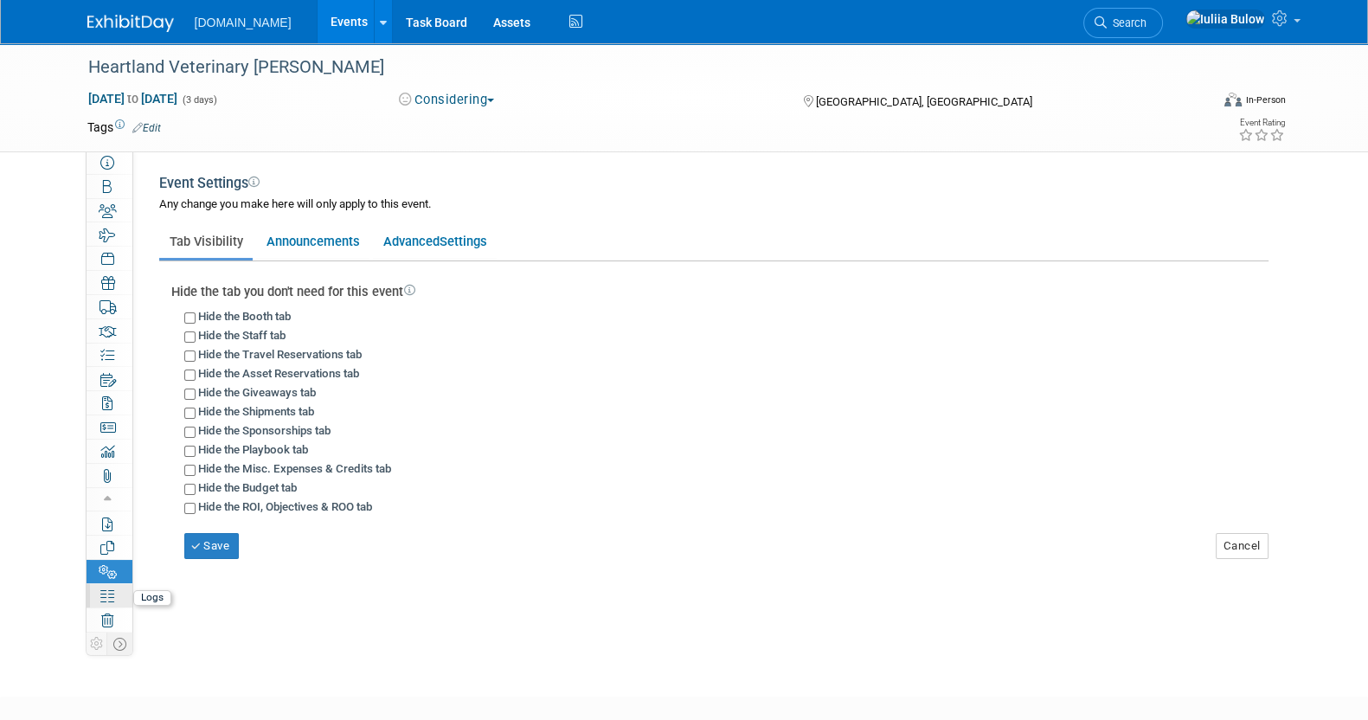
click at [106, 595] on icon at bounding box center [107, 596] width 14 height 14
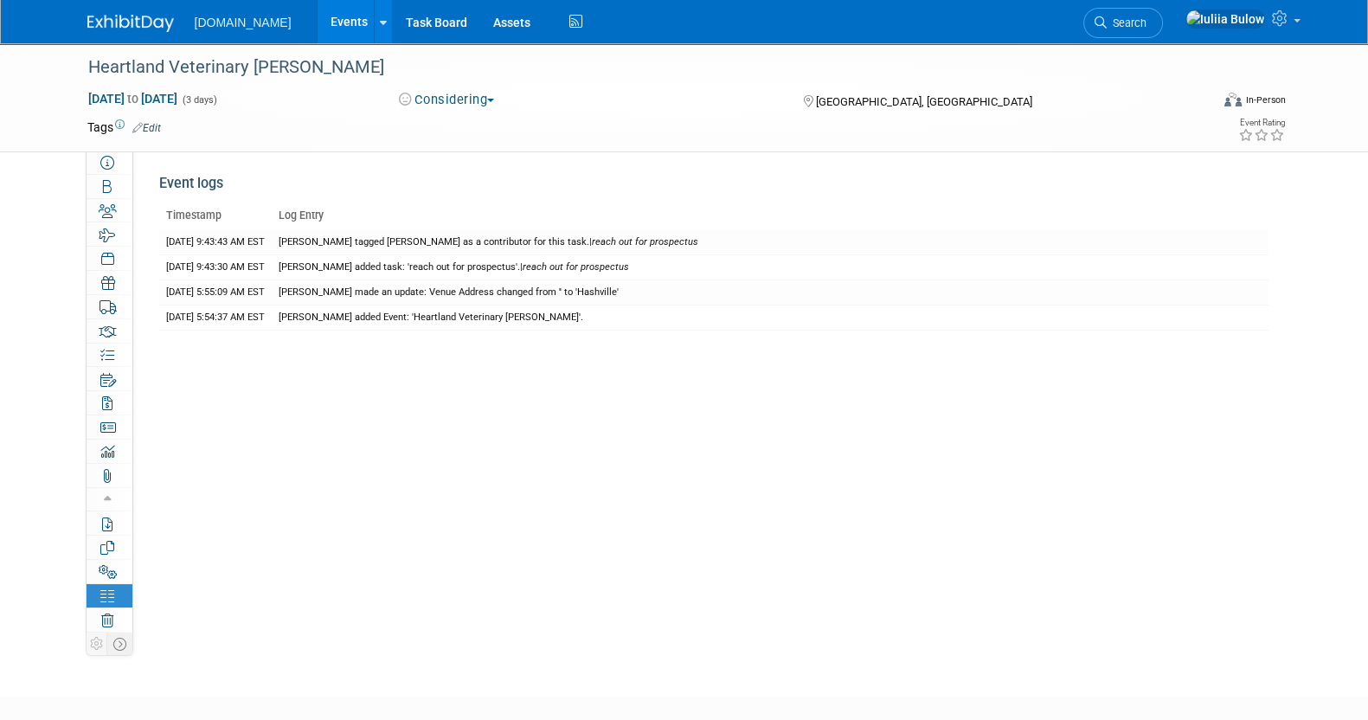
click at [34, 498] on div "Heartland Veterinary Summitt Jan 29, 2026 to Jan 31, 2026 (3 days) Jan 29, 2026…" at bounding box center [684, 354] width 1368 height 622
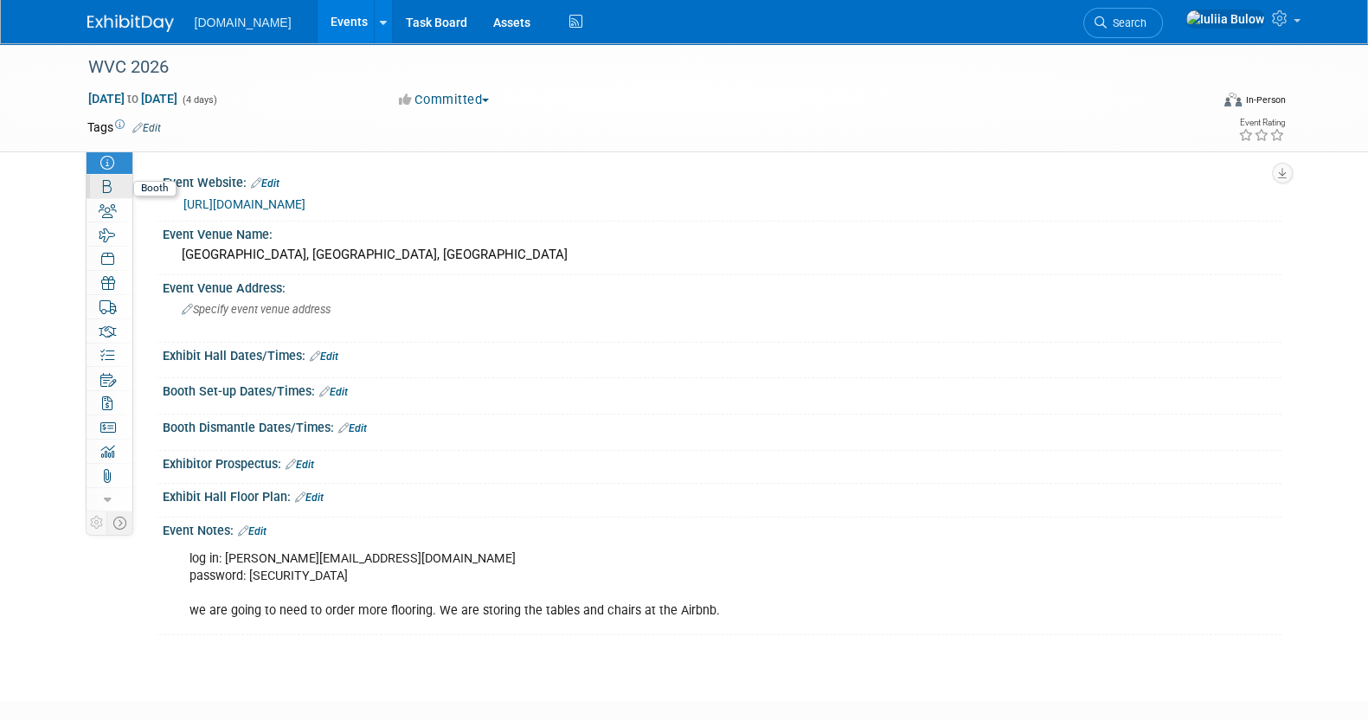
click at [100, 189] on link "Booth" at bounding box center [110, 186] width 46 height 23
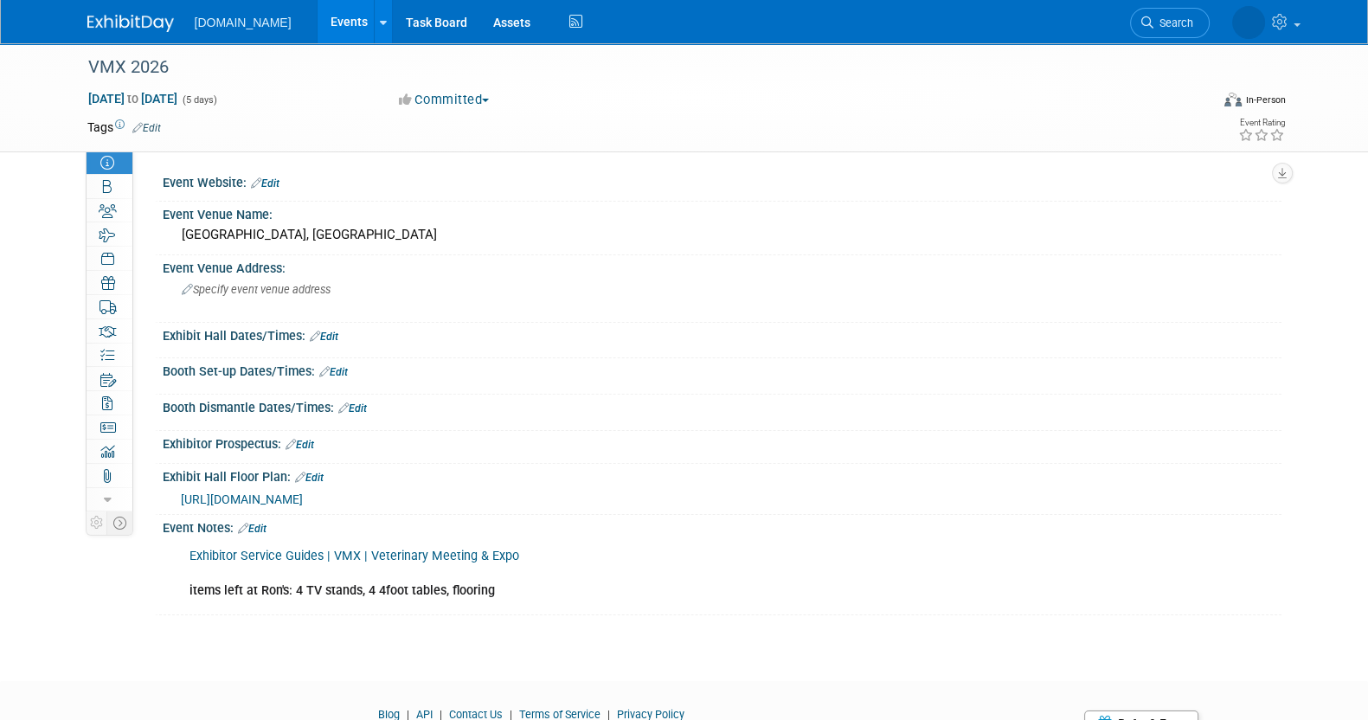
click at [342, 555] on link "Exhibitor Service Guides | VMX | Veterinary Meeting & Expo" at bounding box center [354, 555] width 330 height 15
click at [112, 188] on link "Booth" at bounding box center [110, 186] width 46 height 23
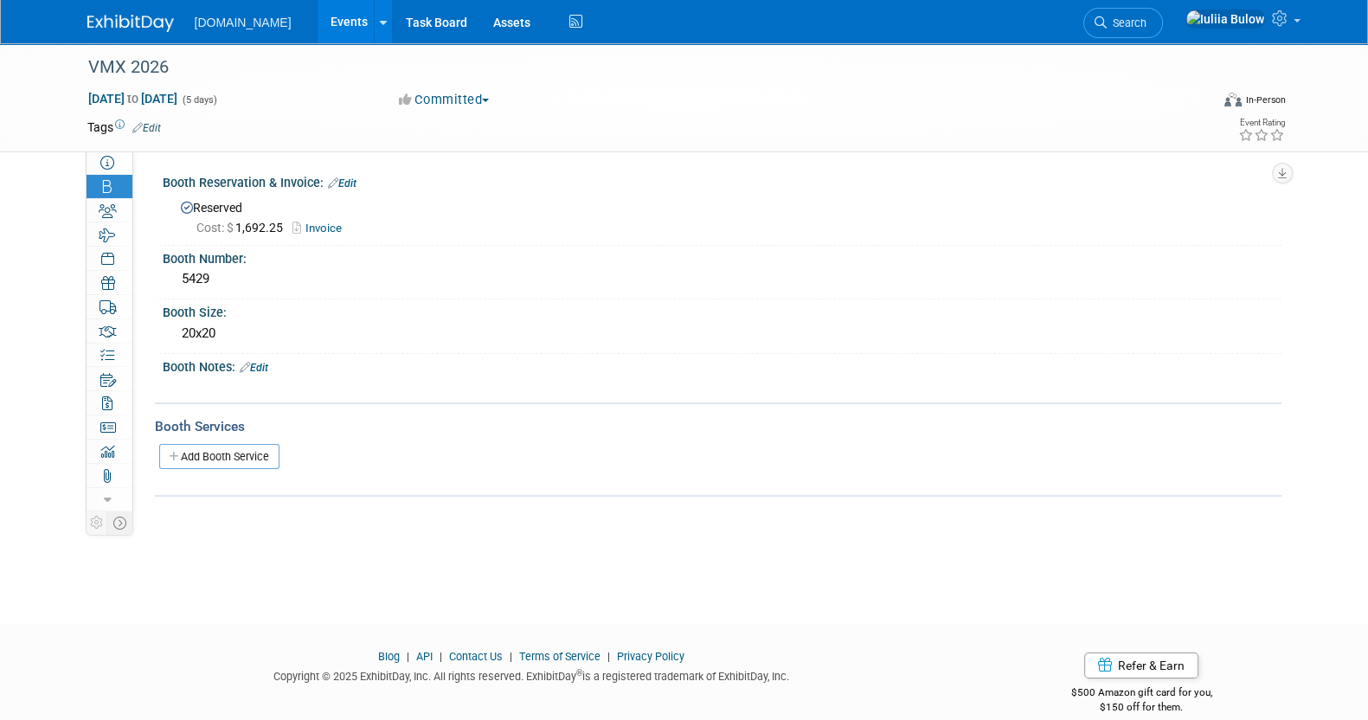
click at [327, 229] on link "Invoice" at bounding box center [321, 227] width 58 height 13
click at [346, 179] on link "Edit" at bounding box center [342, 183] width 29 height 12
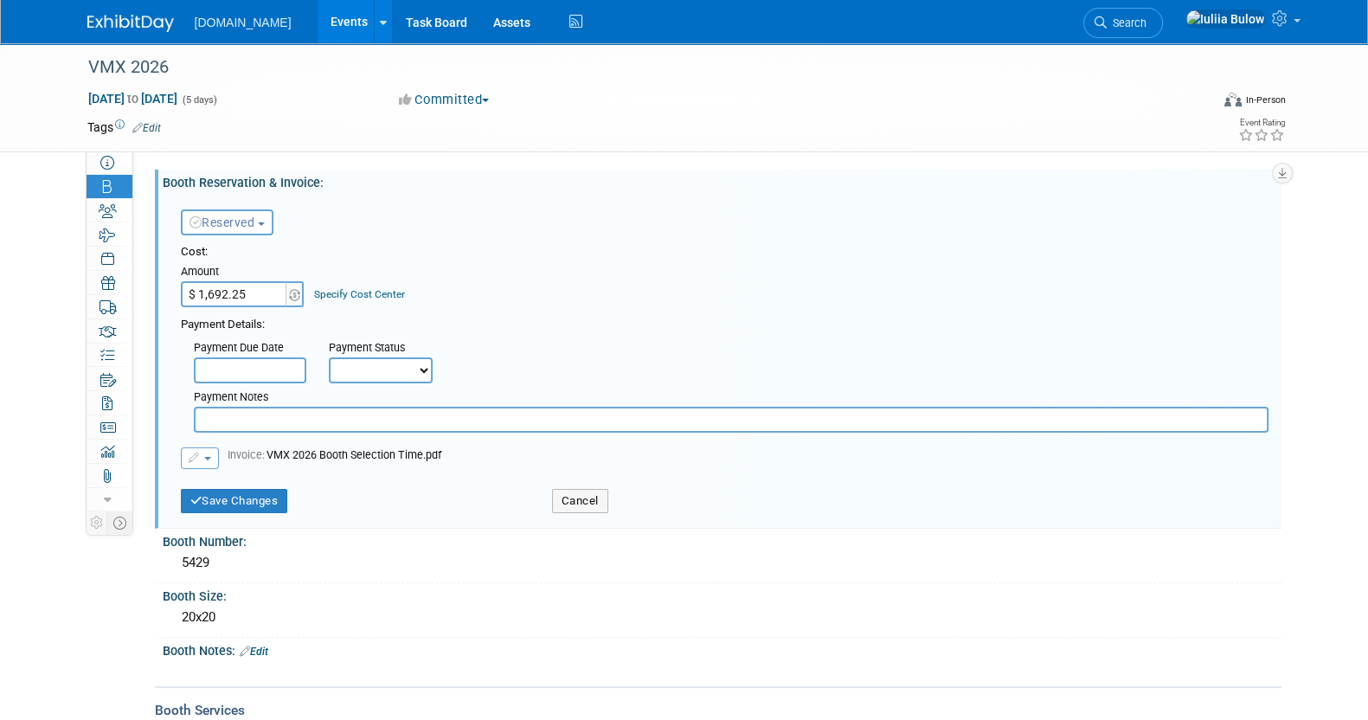
click at [181, 456] on button "button" at bounding box center [200, 458] width 38 height 22
click at [267, 512] on link "Remove attachment" at bounding box center [268, 509] width 173 height 24
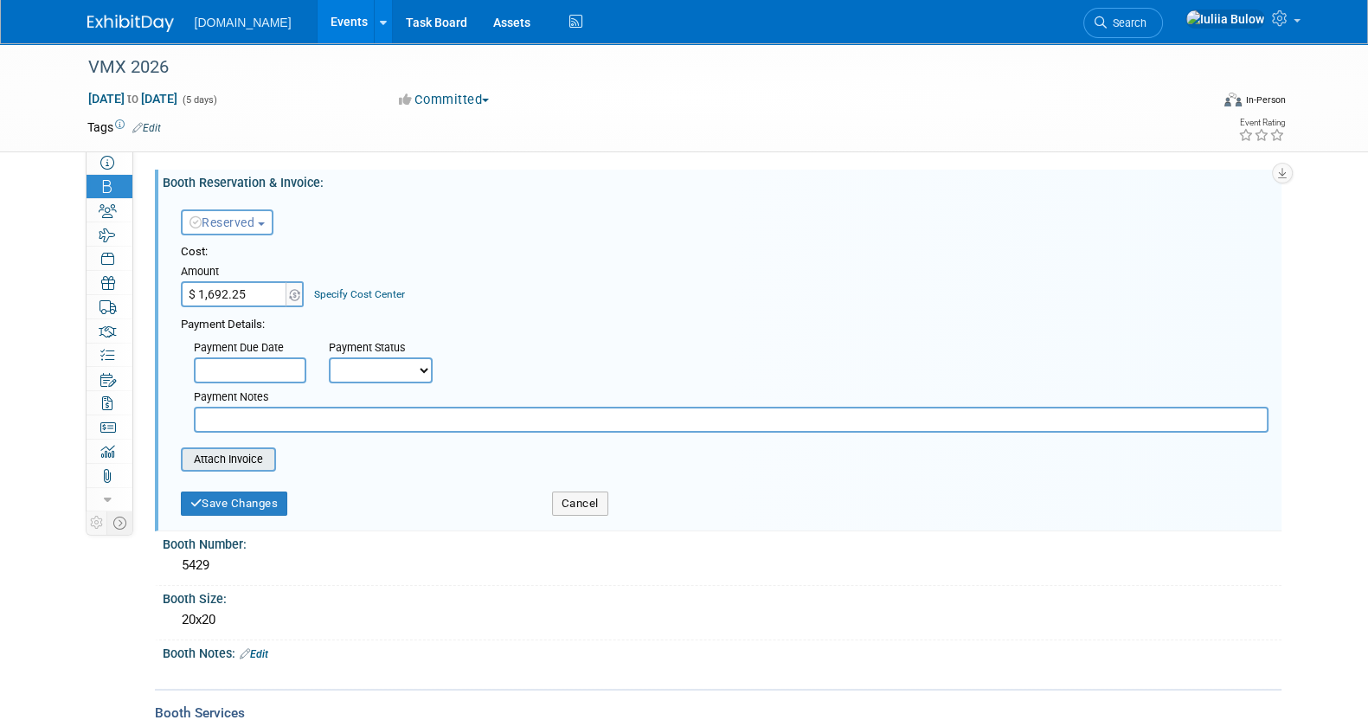
click at [212, 452] on input "file" at bounding box center [171, 459] width 206 height 21
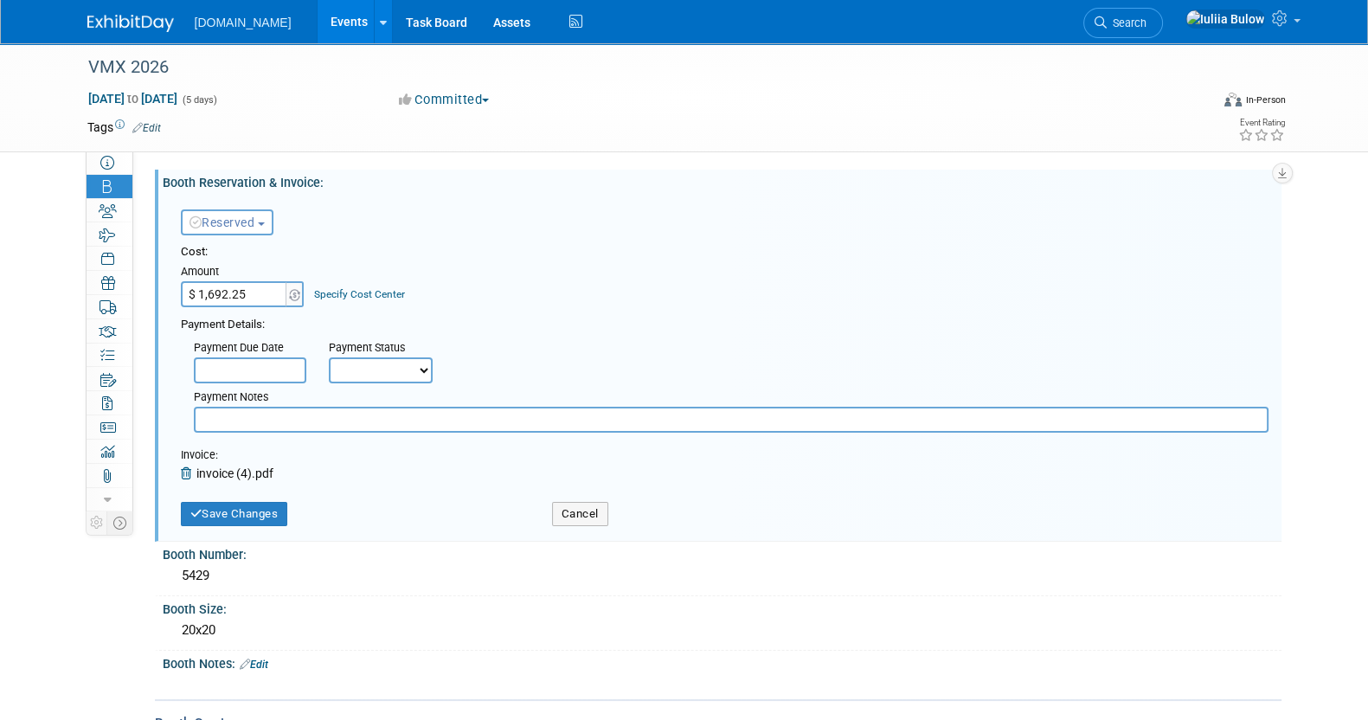
click at [266, 293] on input "$ 1,692.25" at bounding box center [235, 294] width 108 height 26
paste input "25,200.00"
type input "$ 25,200.00"
click at [266, 524] on div "Save Changes Cancel" at bounding box center [724, 513] width 1087 height 44
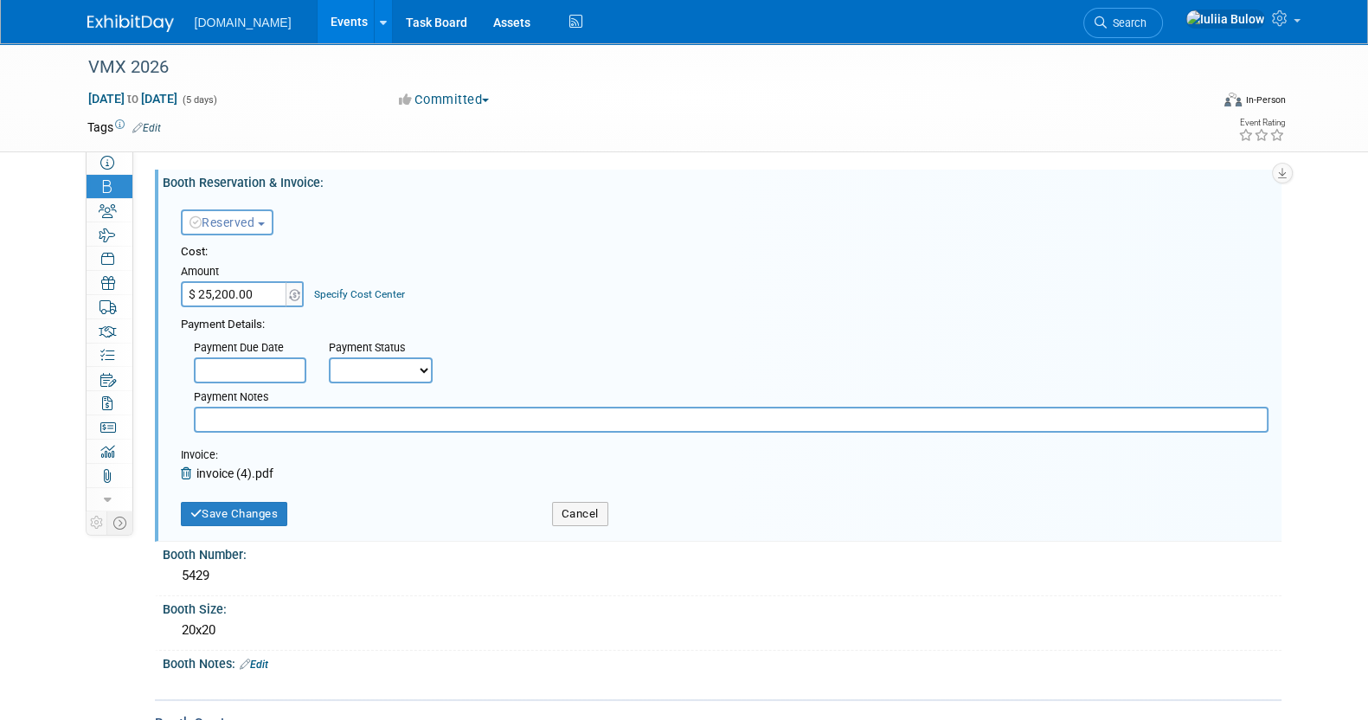
click at [266, 524] on div "Save Changes Cancel" at bounding box center [724, 513] width 1087 height 44
click at [253, 509] on button "Save Changes" at bounding box center [234, 514] width 107 height 24
